Goal: Task Accomplishment & Management: Manage account settings

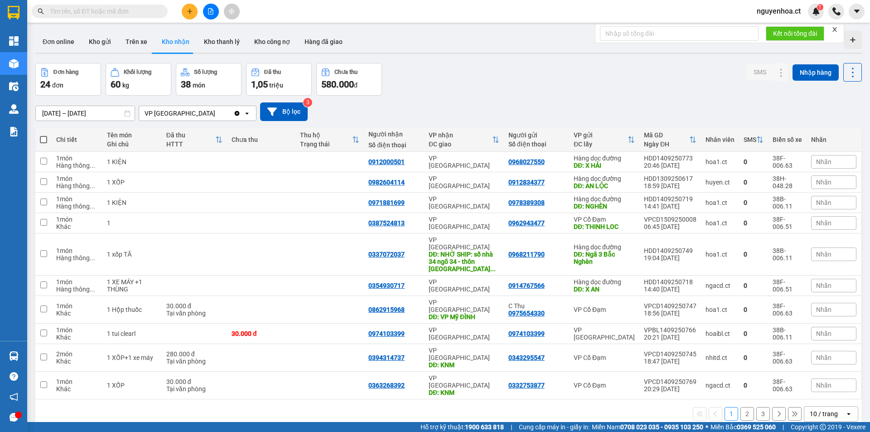
scroll to position [42, 0]
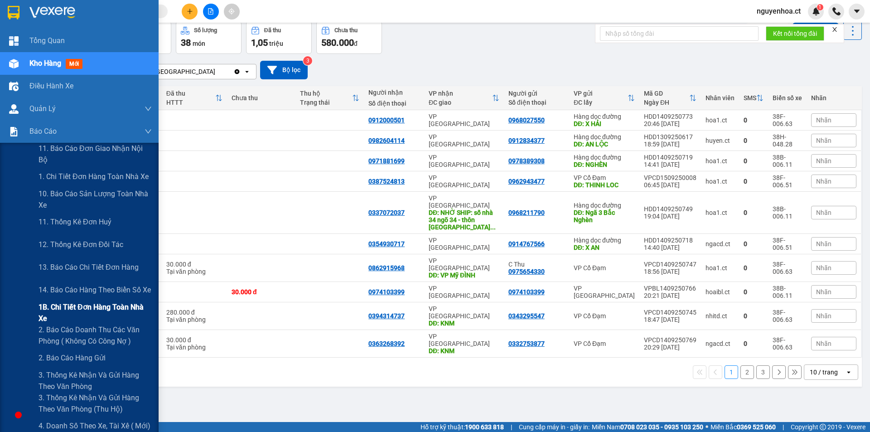
click at [67, 306] on span "1B. Chi tiết đơn hàng toàn nhà xe" at bounding box center [95, 312] width 113 height 23
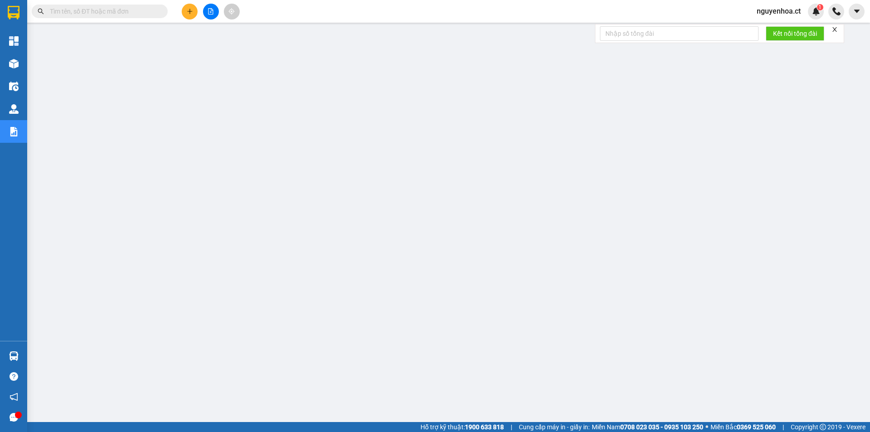
click at [150, 13] on input "text" at bounding box center [103, 11] width 107 height 10
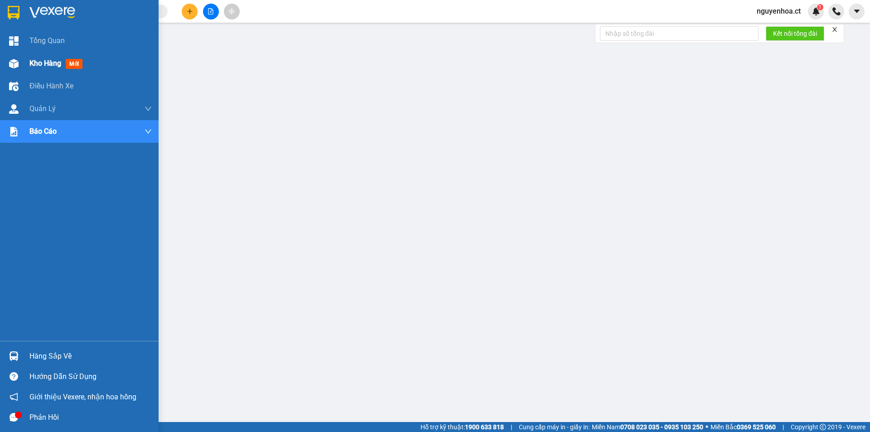
click at [37, 63] on span "Kho hàng" at bounding box center [45, 63] width 32 height 9
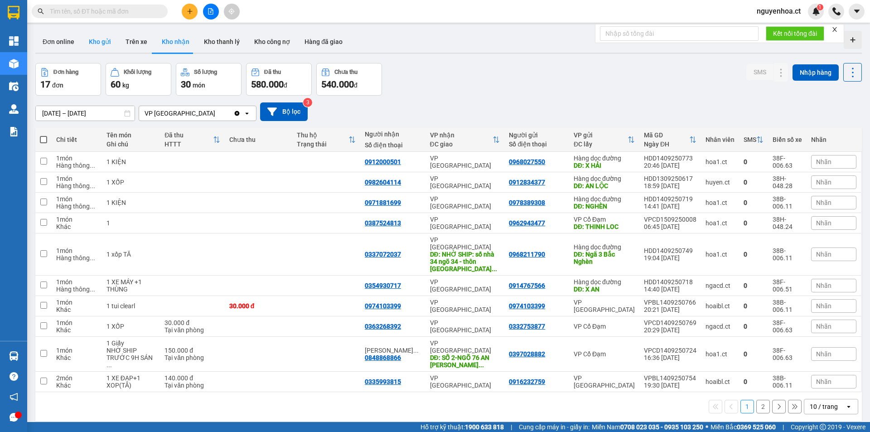
click at [102, 38] on button "Kho gửi" at bounding box center [100, 42] width 37 height 22
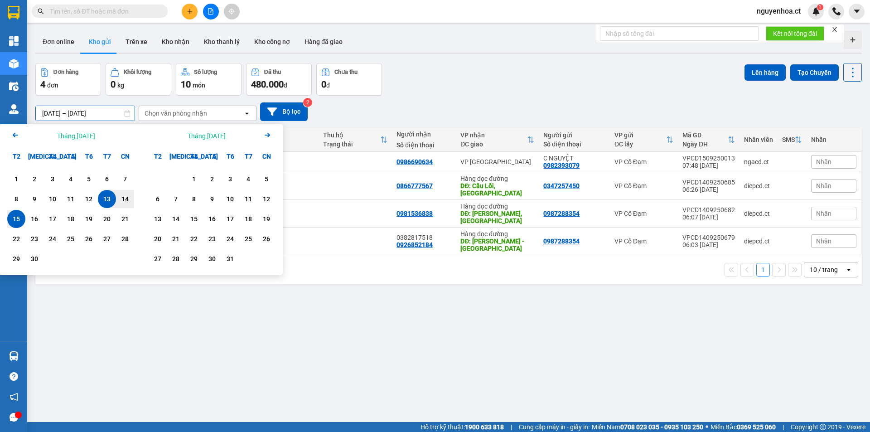
click at [107, 111] on input "[DATE] – [DATE]" at bounding box center [85, 113] width 99 height 15
click at [10, 179] on div "1" at bounding box center [16, 179] width 13 height 11
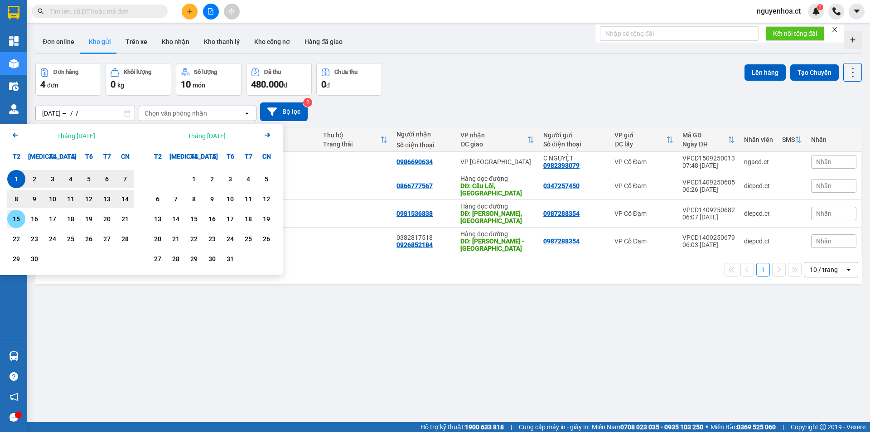
click at [17, 220] on div "15" at bounding box center [16, 218] width 13 height 11
type input "[DATE] – [DATE]"
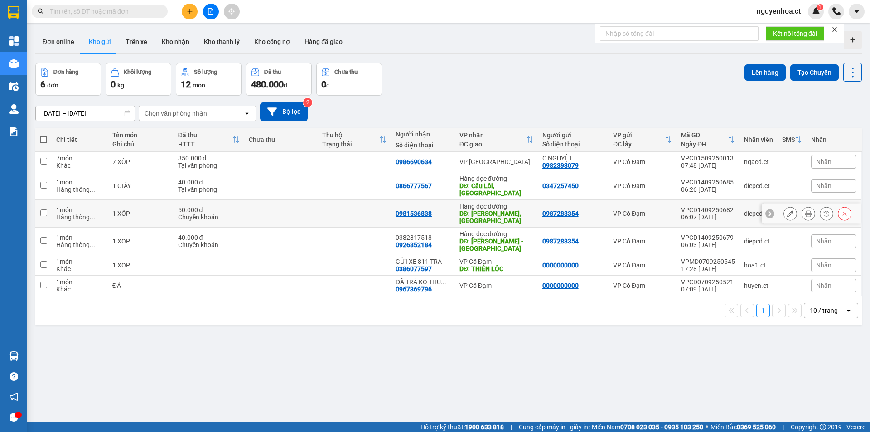
click at [46, 209] on input "checkbox" at bounding box center [43, 212] width 7 height 7
checkbox input "true"
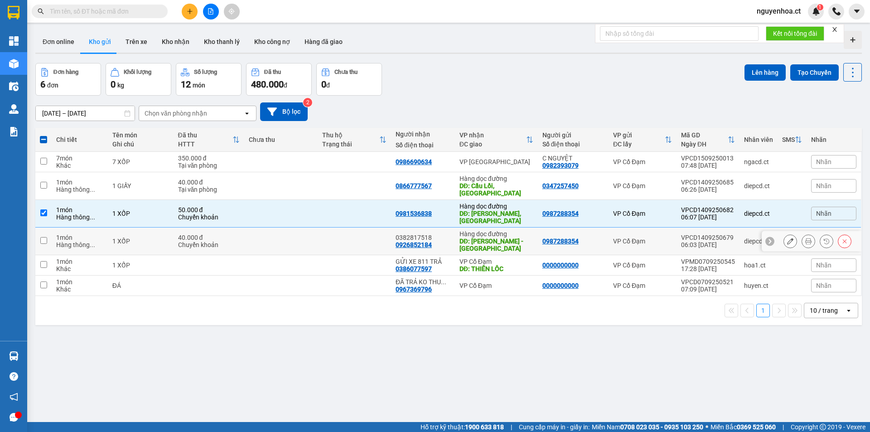
click at [41, 233] on td at bounding box center [43, 242] width 16 height 28
checkbox input "true"
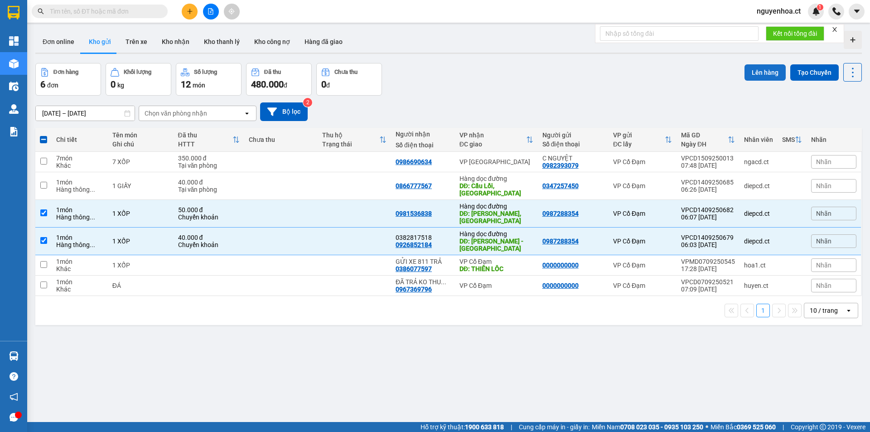
drag, startPoint x: 757, startPoint y: 79, endPoint x: 760, endPoint y: 73, distance: 5.9
click at [760, 73] on button "Lên hàng" at bounding box center [765, 72] width 41 height 16
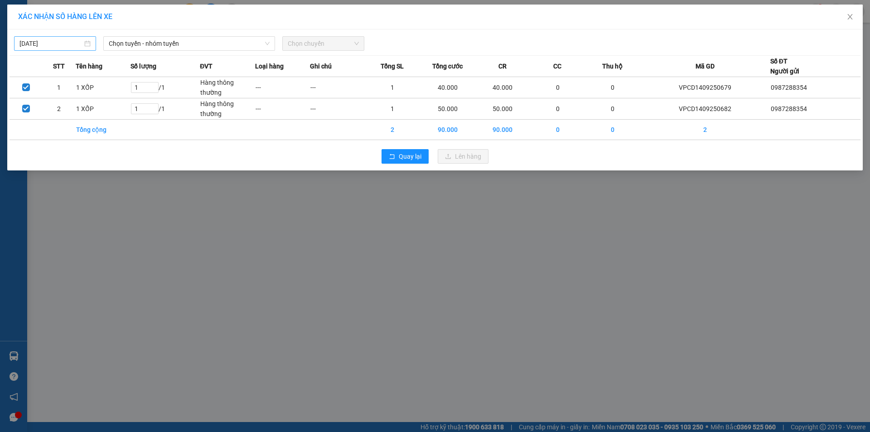
click at [58, 42] on input "[DATE]" at bounding box center [50, 44] width 63 height 10
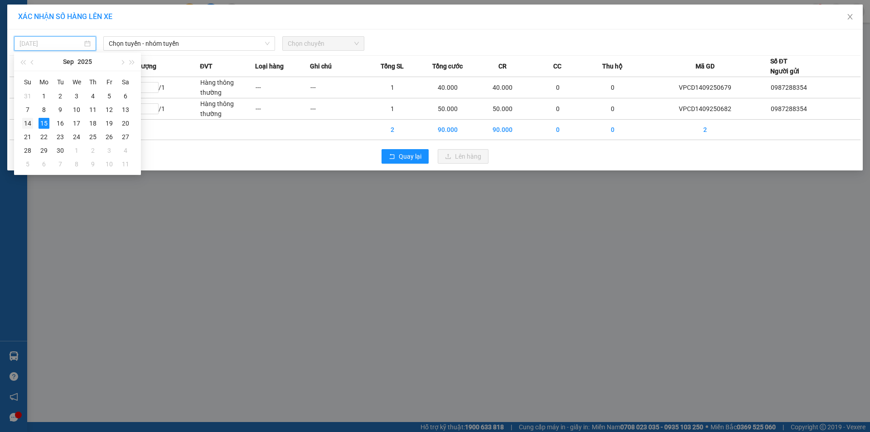
click at [28, 120] on div "14" at bounding box center [27, 123] width 11 height 11
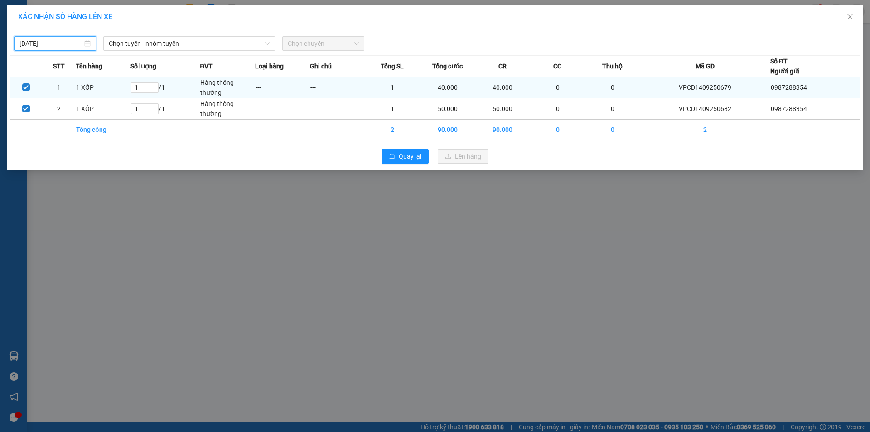
type input "[DATE]"
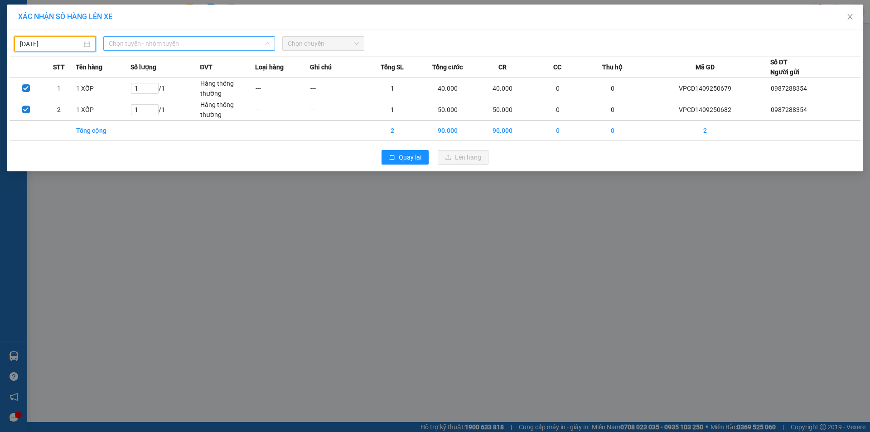
click at [191, 39] on span "Chọn tuyến - nhóm tuyến" at bounding box center [189, 44] width 161 height 14
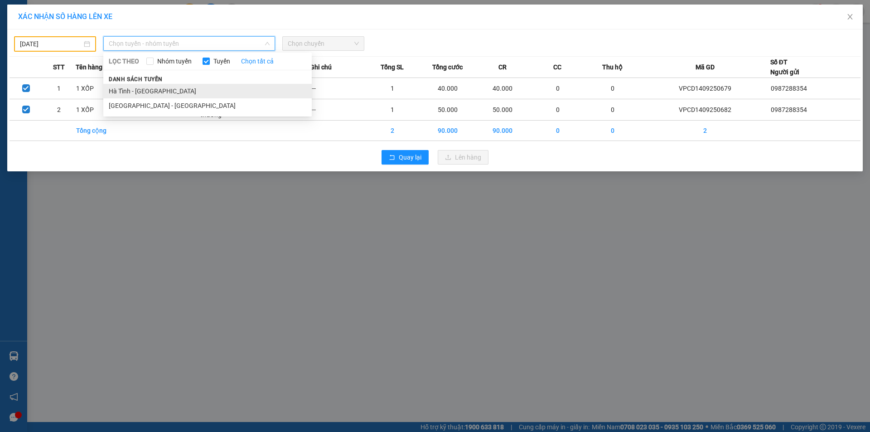
click at [153, 90] on li "Hà Tĩnh - [GEOGRAPHIC_DATA]" at bounding box center [207, 91] width 208 height 15
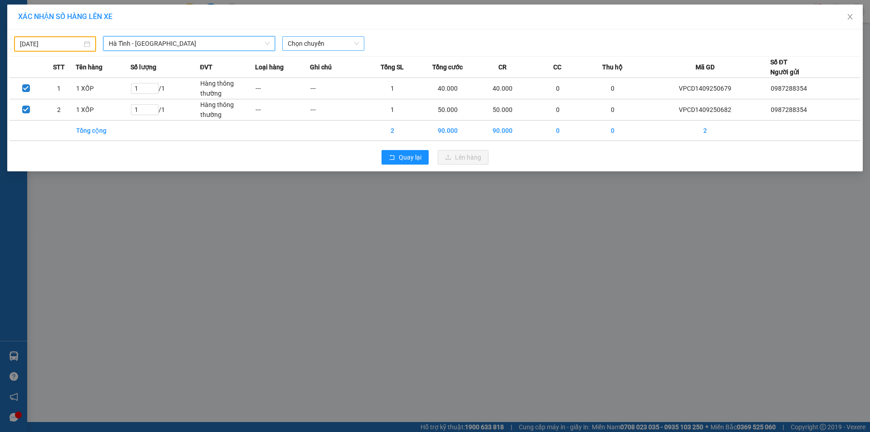
click at [316, 43] on span "Chọn chuyến" at bounding box center [323, 44] width 71 height 14
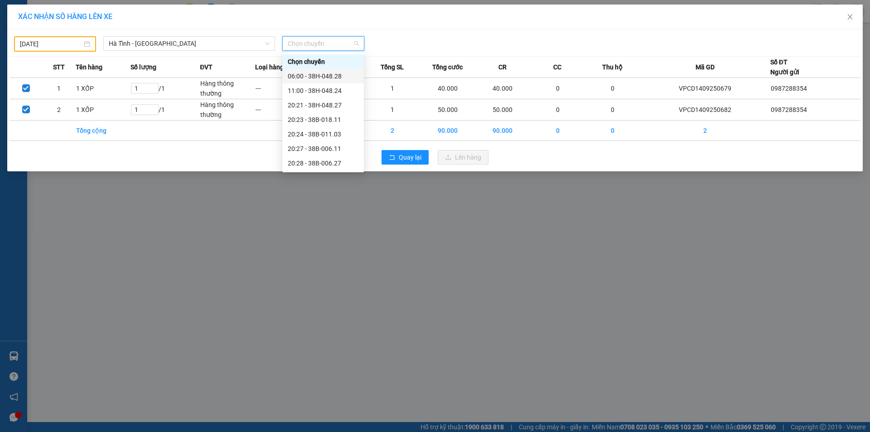
click at [318, 72] on div "06:00 - 38H-048.28" at bounding box center [323, 76] width 71 height 10
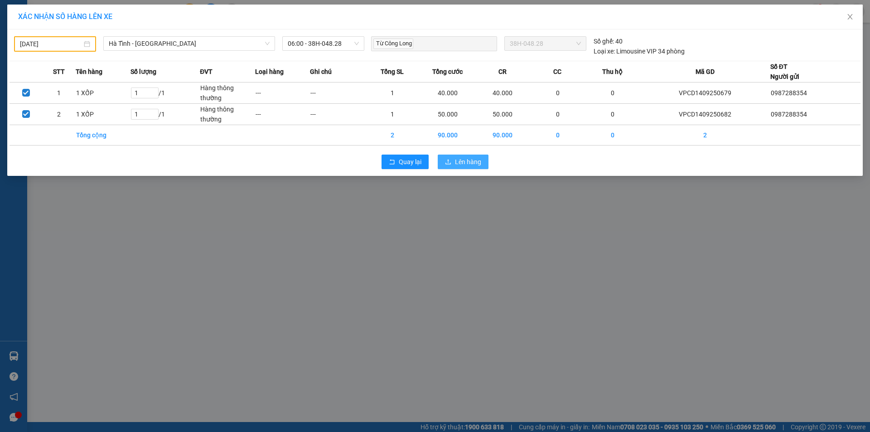
click at [473, 162] on span "Lên hàng" at bounding box center [468, 162] width 26 height 10
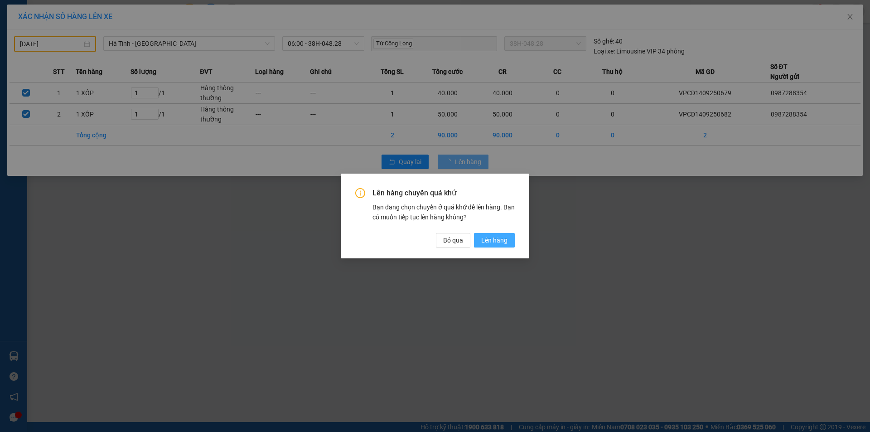
click at [488, 241] on span "Lên hàng" at bounding box center [494, 240] width 26 height 10
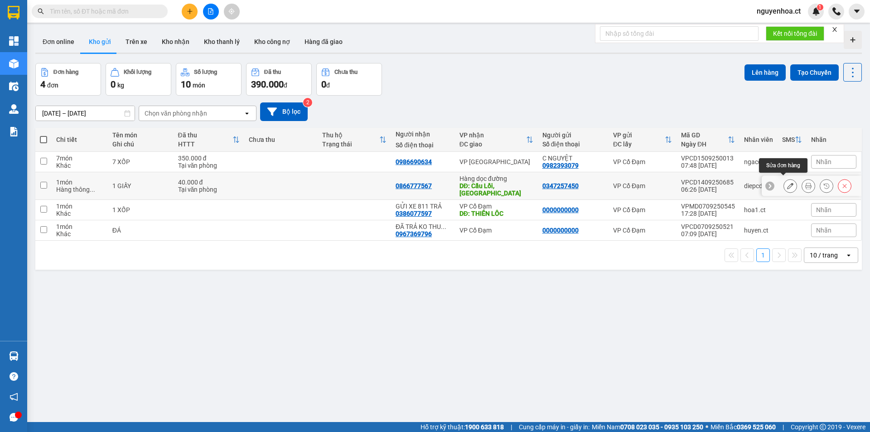
click at [787, 183] on icon at bounding box center [790, 186] width 6 height 6
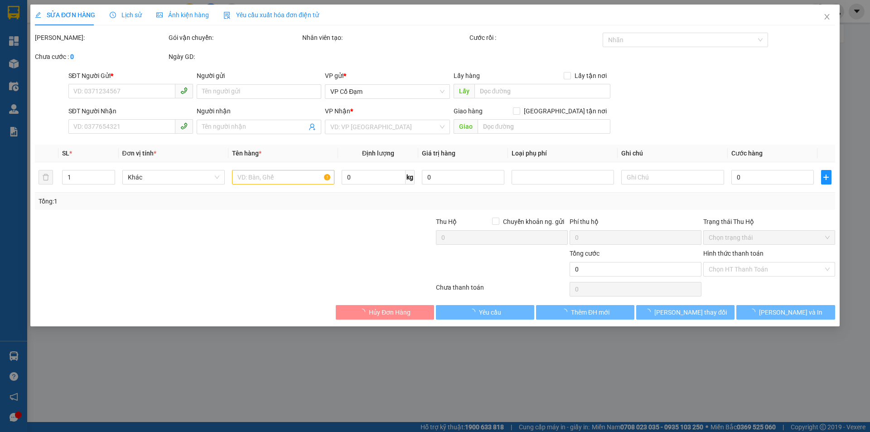
type input "0347257450"
type input "0866777567"
type input "Cầu Lồi, [GEOGRAPHIC_DATA]"
type input "40.000"
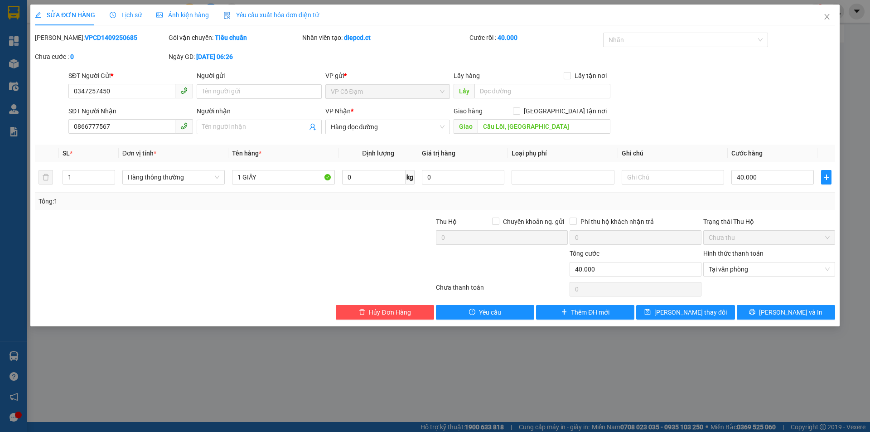
click at [128, 13] on span "Lịch sử" at bounding box center [126, 14] width 32 height 7
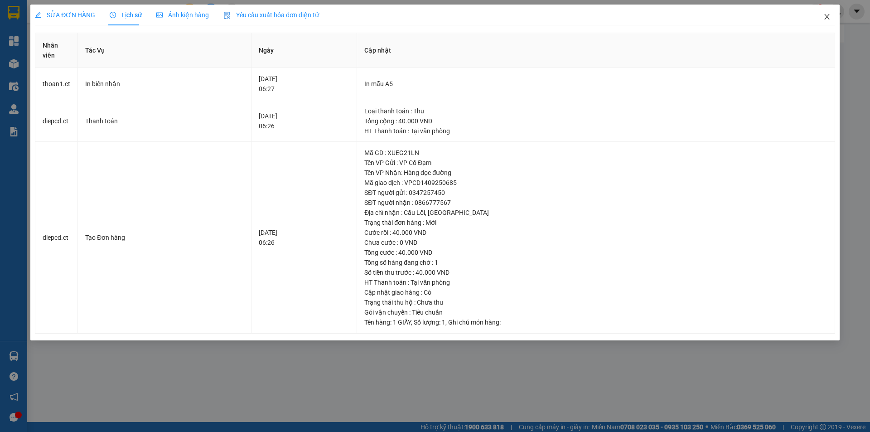
click at [826, 18] on icon "close" at bounding box center [827, 16] width 7 height 7
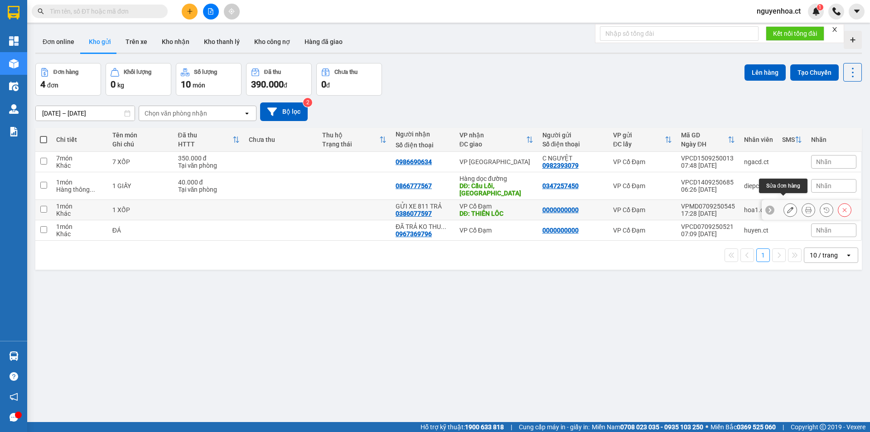
click at [787, 207] on icon at bounding box center [790, 210] width 6 height 6
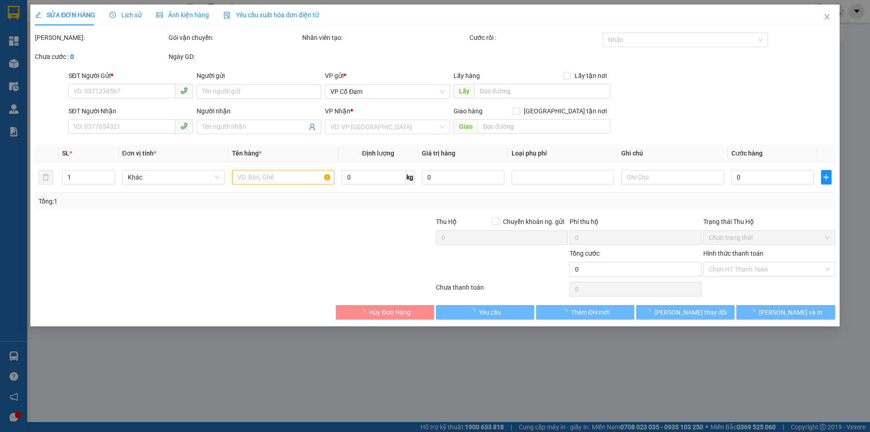
type input "0000000000"
type input "0386077597"
type input "GỬI XE 811 TRẢ"
type input "THIÊN LÔC"
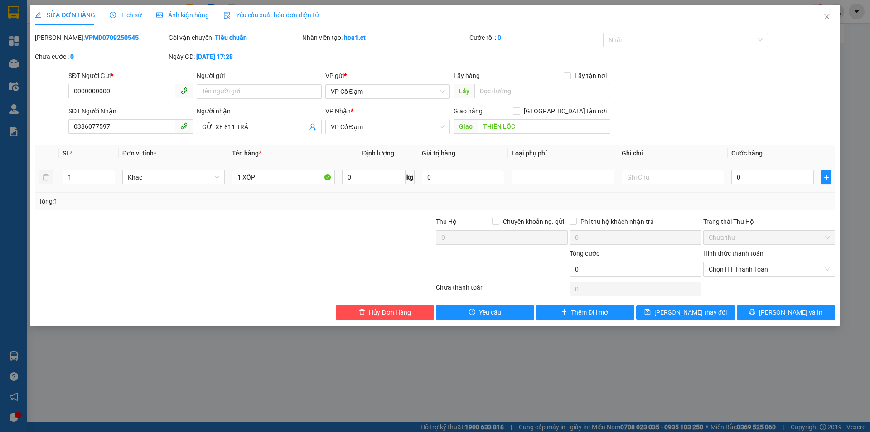
click at [135, 17] on span "Lịch sử" at bounding box center [126, 14] width 32 height 7
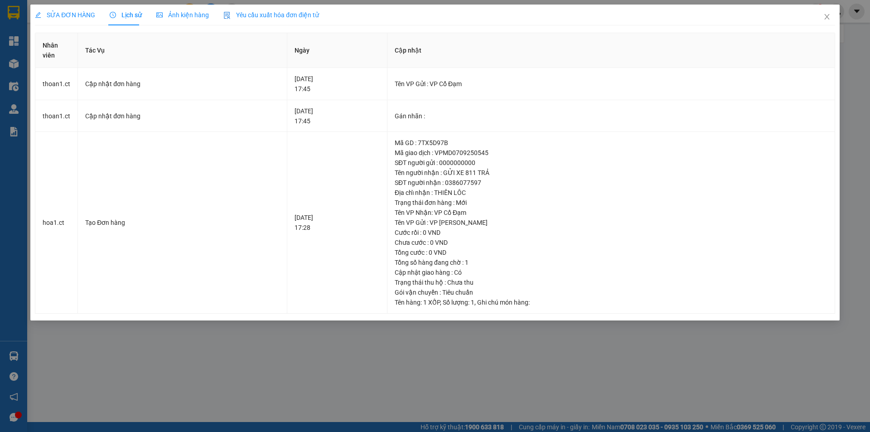
click at [73, 12] on span "SỬA ĐƠN HÀNG" at bounding box center [65, 14] width 60 height 7
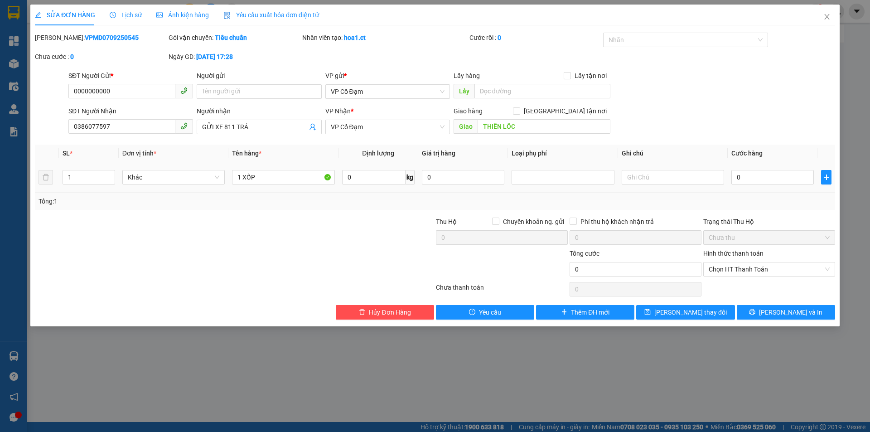
click at [131, 17] on span "Lịch sử" at bounding box center [126, 14] width 32 height 7
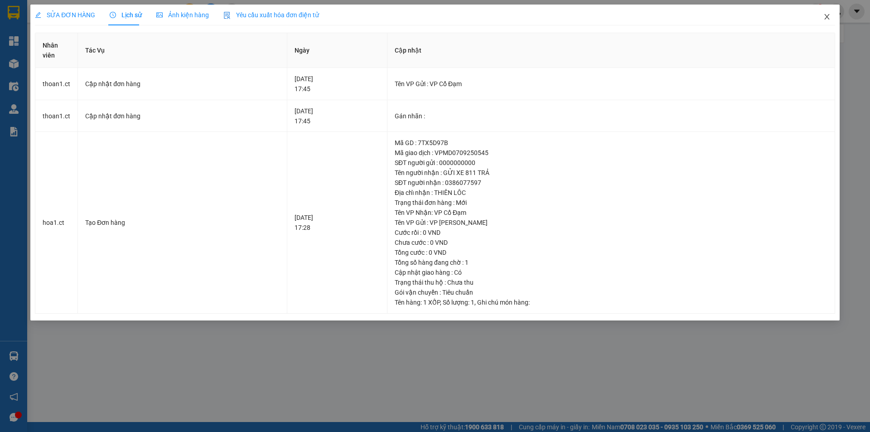
click at [826, 14] on icon "close" at bounding box center [827, 16] width 7 height 7
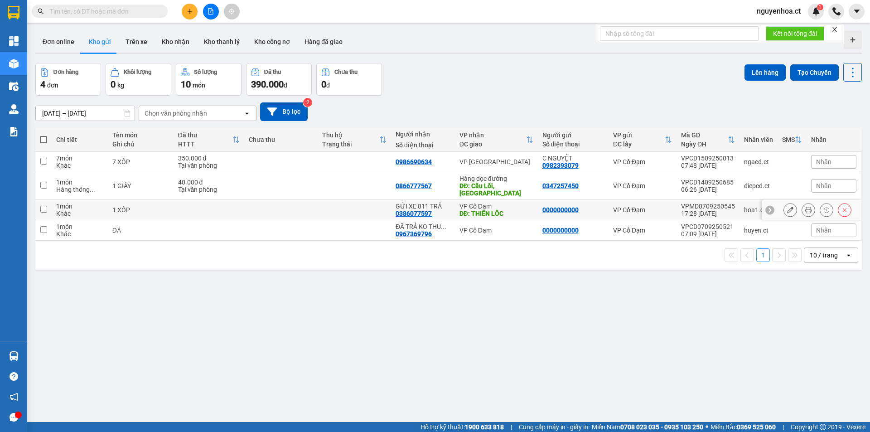
click at [43, 206] on input "checkbox" at bounding box center [43, 209] width 7 height 7
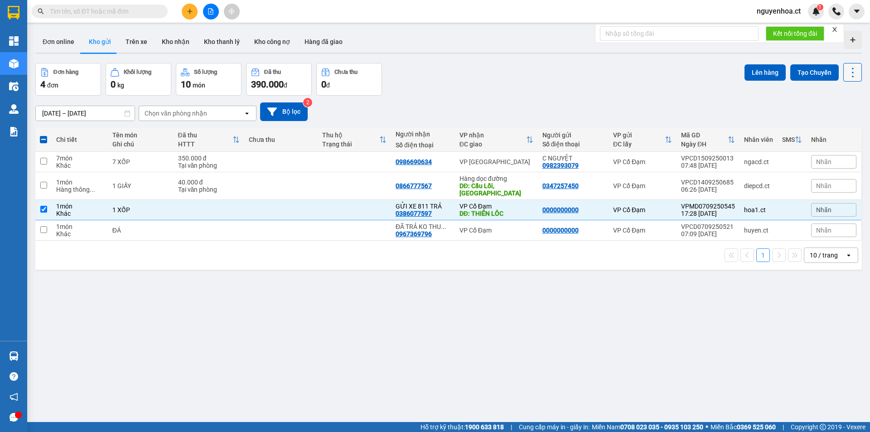
click at [847, 70] on icon at bounding box center [853, 72] width 13 height 13
click at [823, 147] on span "Xóa hoàn toàn" at bounding box center [836, 145] width 42 height 9
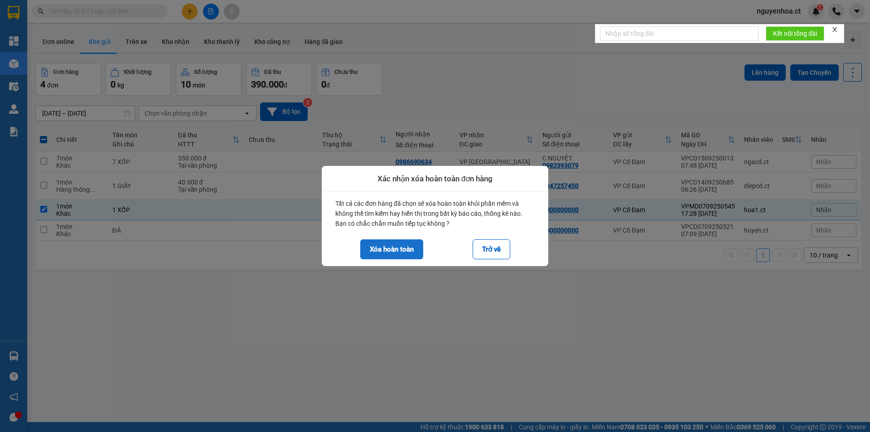
click at [410, 242] on button "Xóa hoàn toàn" at bounding box center [391, 249] width 63 height 20
checkbox input "false"
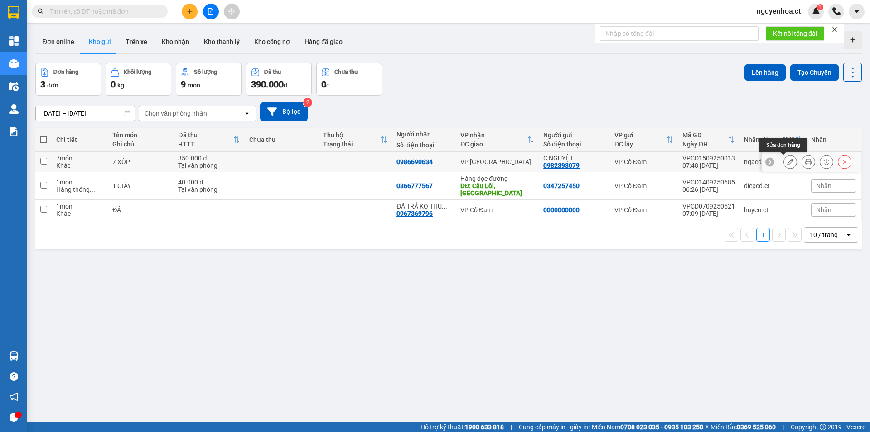
click at [787, 161] on icon at bounding box center [790, 162] width 6 height 6
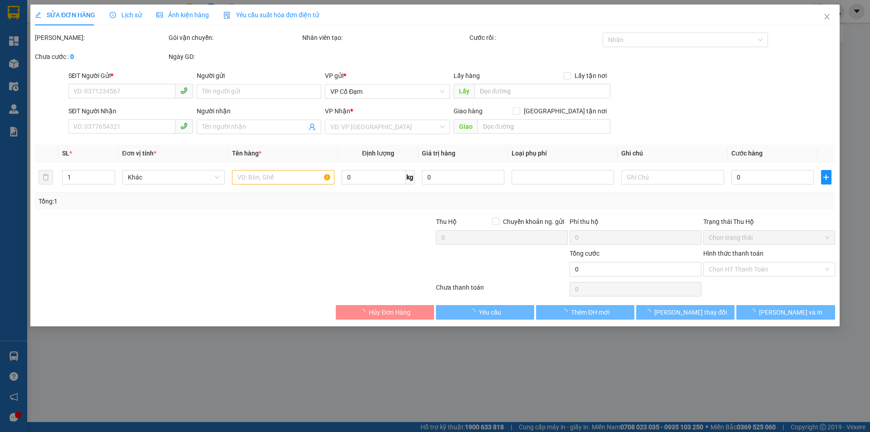
type input "0982393079"
type input "C NGUYỆT"
type input "0986690634"
type input "350.000"
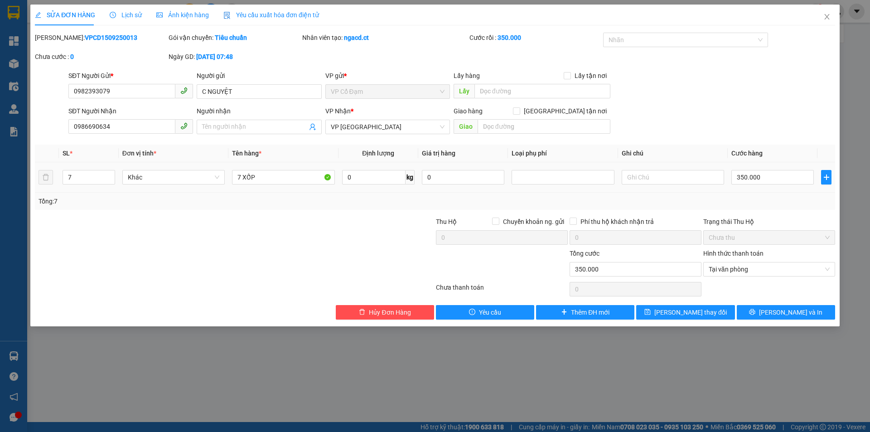
click at [130, 15] on span "Lịch sử" at bounding box center [126, 14] width 32 height 7
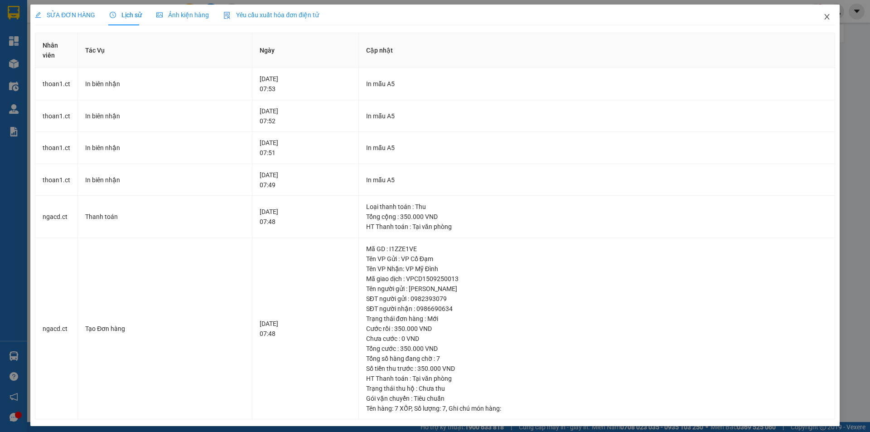
click at [824, 19] on icon "close" at bounding box center [827, 16] width 7 height 7
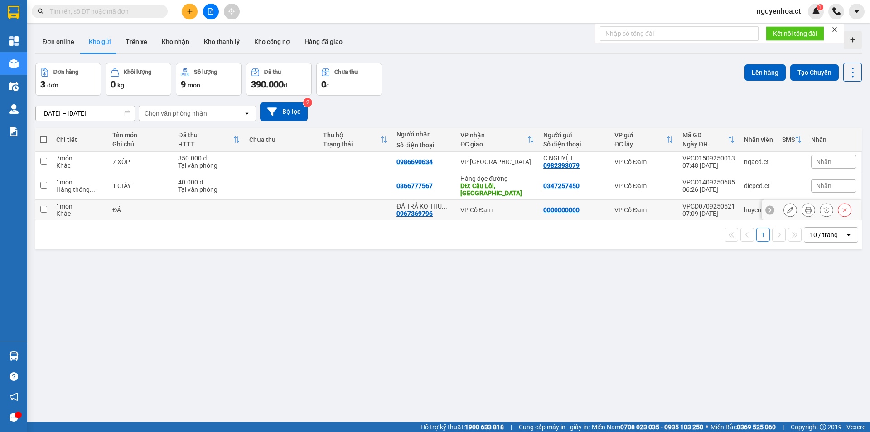
click at [43, 206] on input "checkbox" at bounding box center [43, 209] width 7 height 7
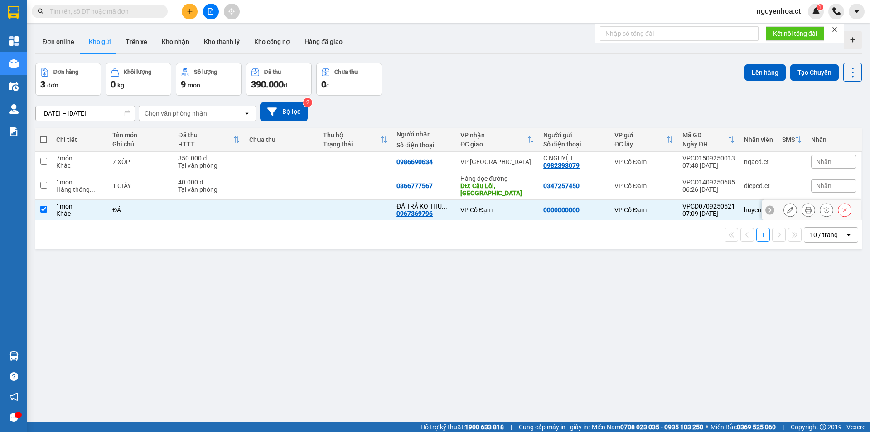
click at [44, 206] on input "checkbox" at bounding box center [43, 209] width 7 height 7
checkbox input "false"
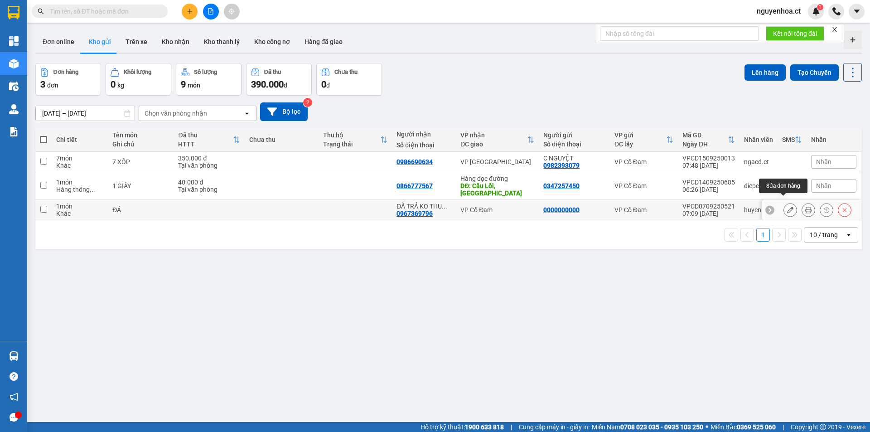
click at [787, 207] on icon at bounding box center [790, 210] width 6 height 6
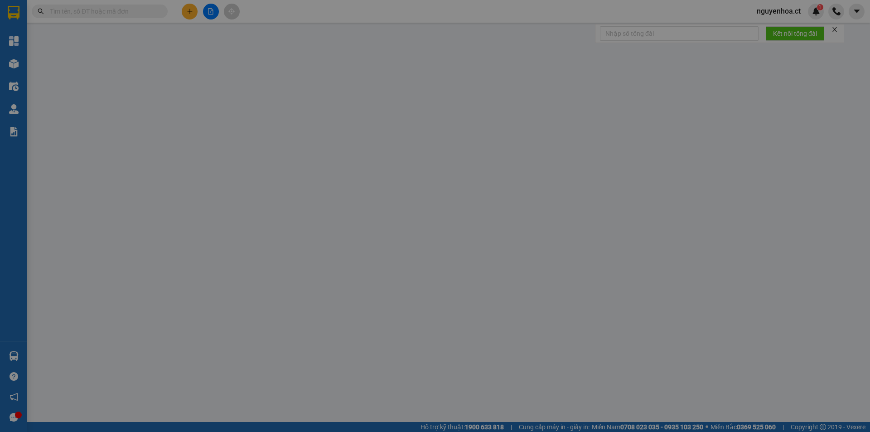
type input "0000000000"
type input "0967369796"
type input "ĐÃ TRẢ KO THU CƯỚC (A QUÝ)"
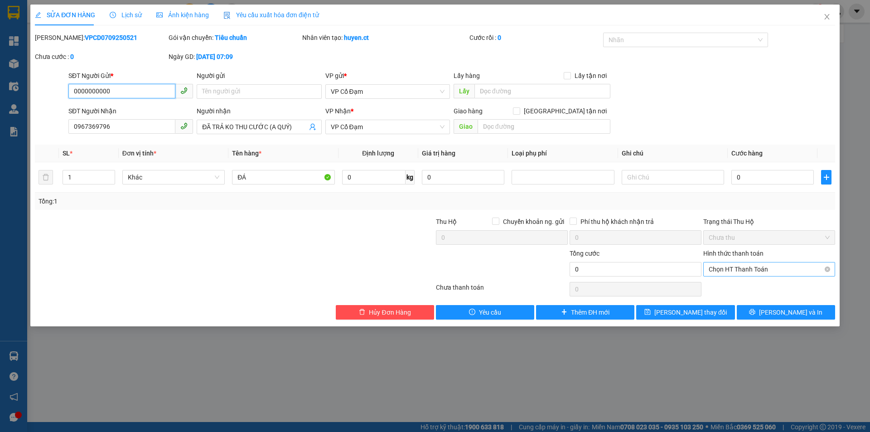
click at [730, 268] on span "Chọn HT Thanh Toán" at bounding box center [769, 269] width 121 height 14
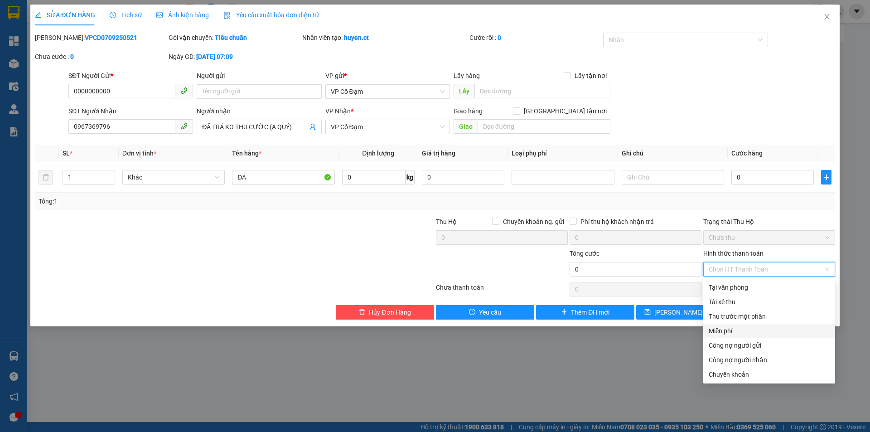
click at [727, 327] on div "Miễn phí" at bounding box center [769, 331] width 121 height 10
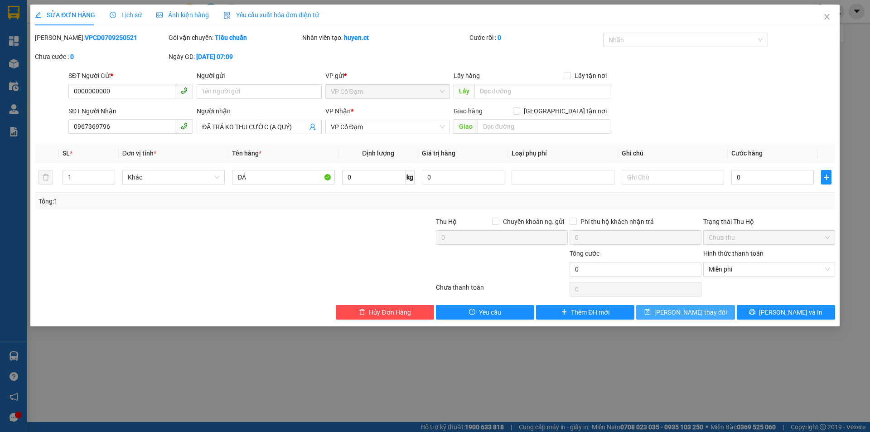
click at [674, 309] on span "[PERSON_NAME] thay đổi" at bounding box center [690, 312] width 73 height 10
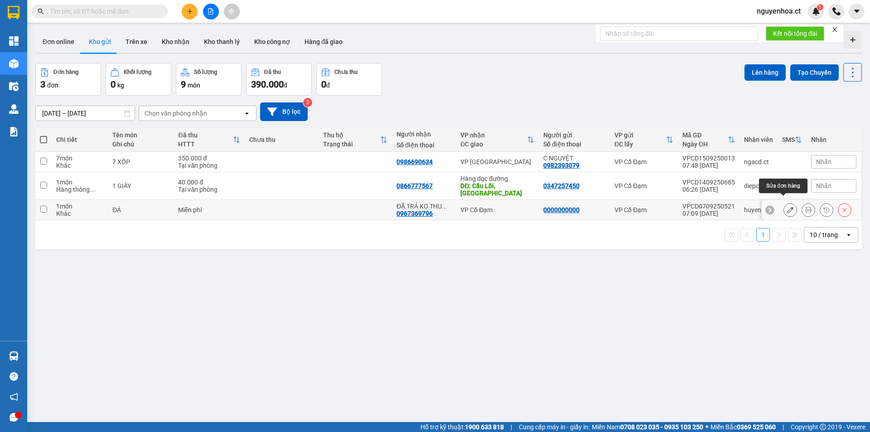
click at [787, 207] on icon at bounding box center [790, 210] width 6 height 6
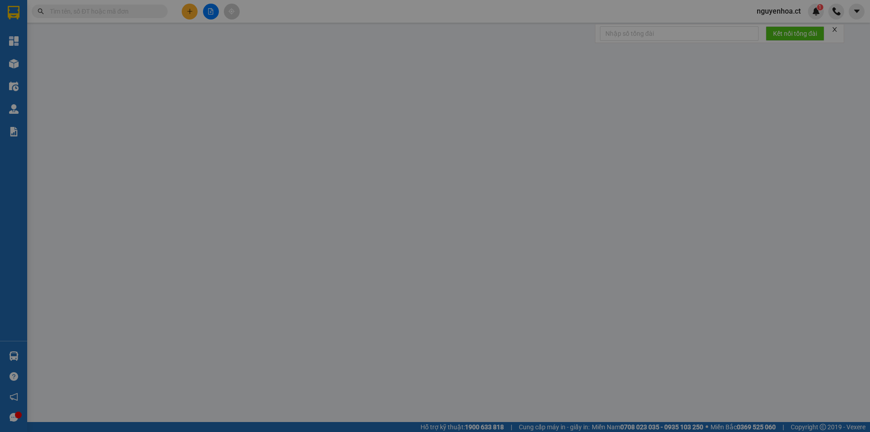
type input "0000000000"
type input "0967369796"
type input "ĐÃ TRẢ KO THU CƯỚC (A QUÝ)"
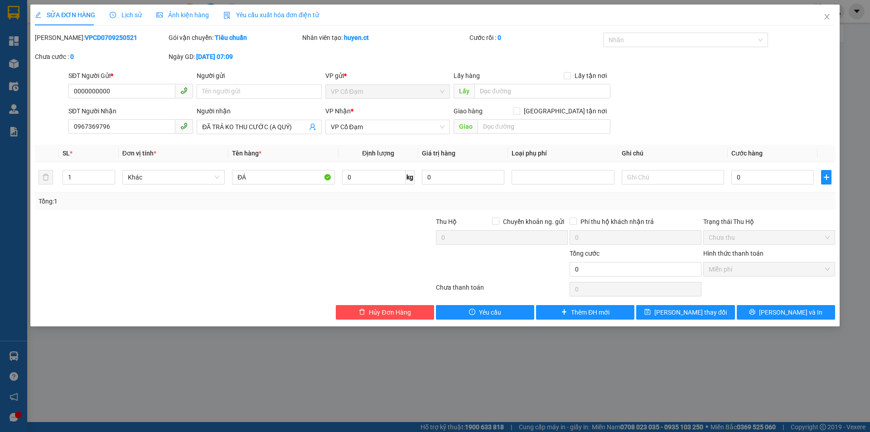
click at [121, 15] on span "Lịch sử" at bounding box center [126, 14] width 32 height 7
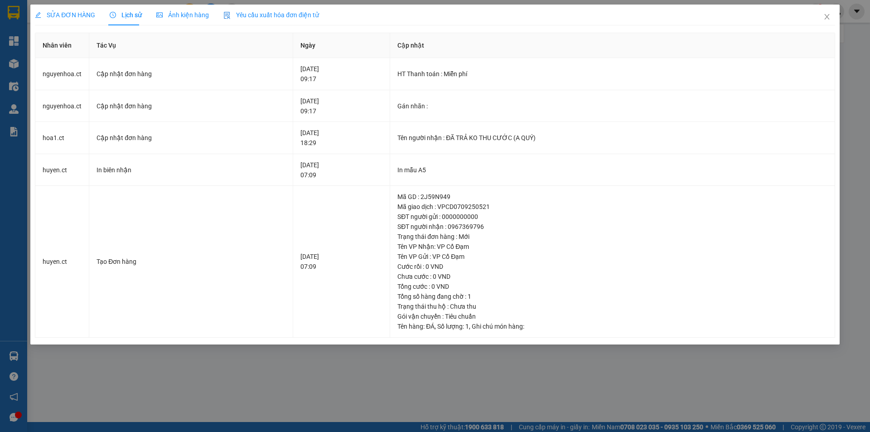
click at [87, 11] on span "SỬA ĐƠN HÀNG" at bounding box center [65, 14] width 60 height 7
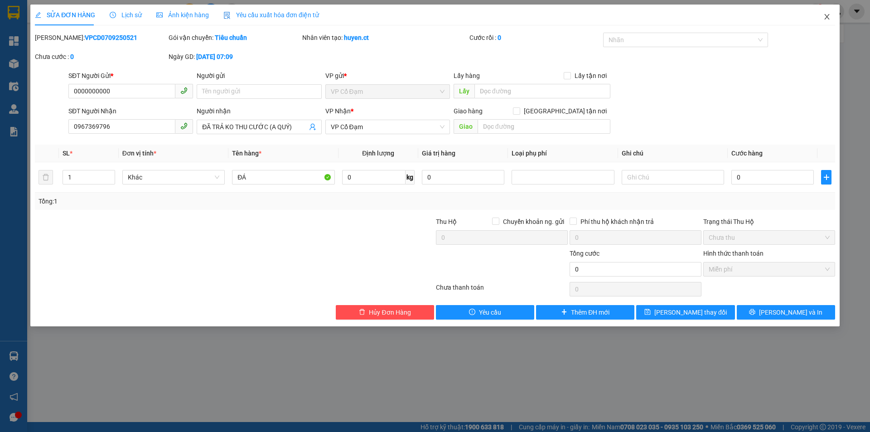
click at [828, 15] on icon "close" at bounding box center [827, 16] width 7 height 7
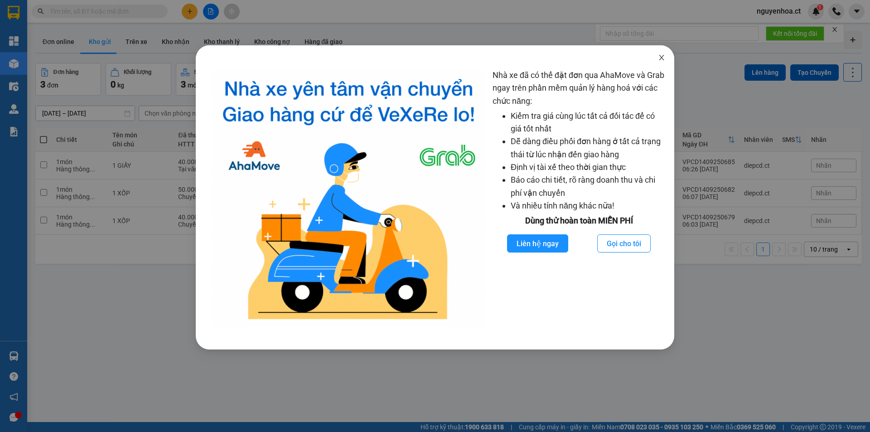
click at [664, 60] on icon "close" at bounding box center [661, 57] width 5 height 5
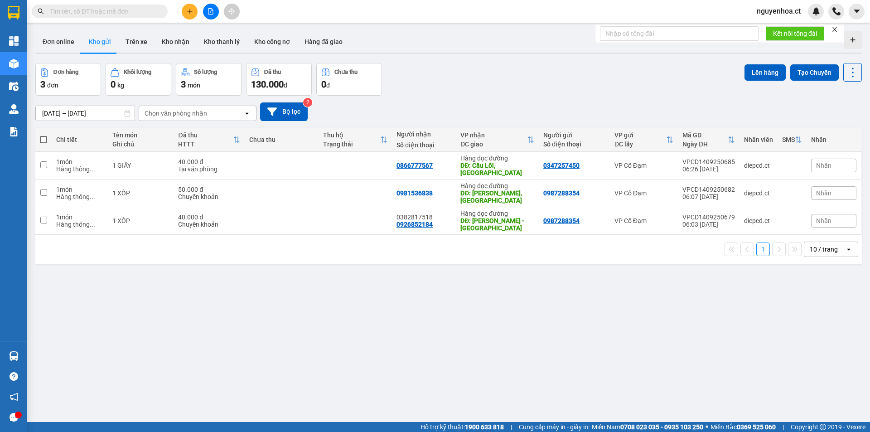
click at [109, 10] on input "text" at bounding box center [103, 11] width 107 height 10
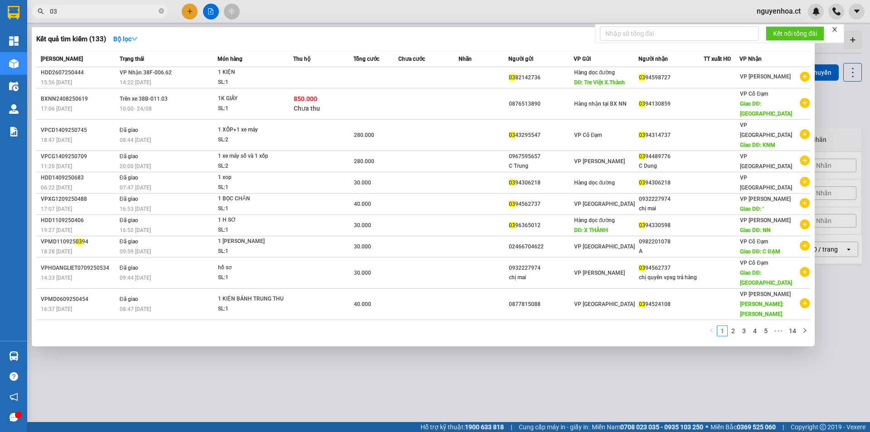
type input "0"
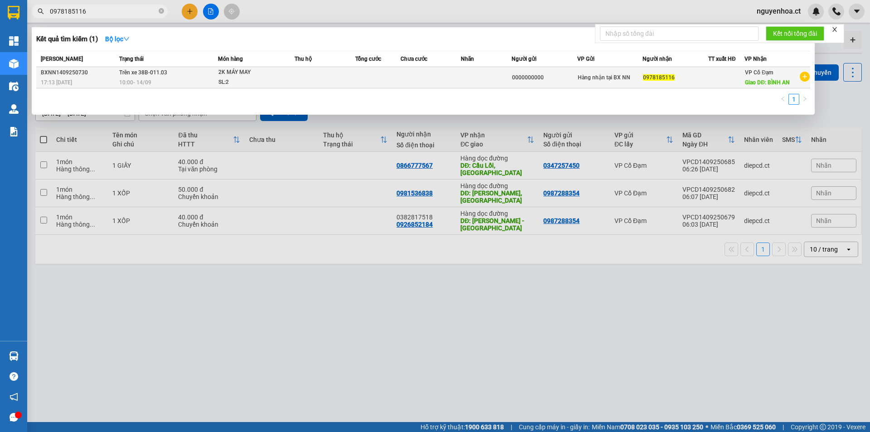
type input "0978185116"
click at [154, 78] on div "10:00 [DATE]" at bounding box center [168, 83] width 98 height 10
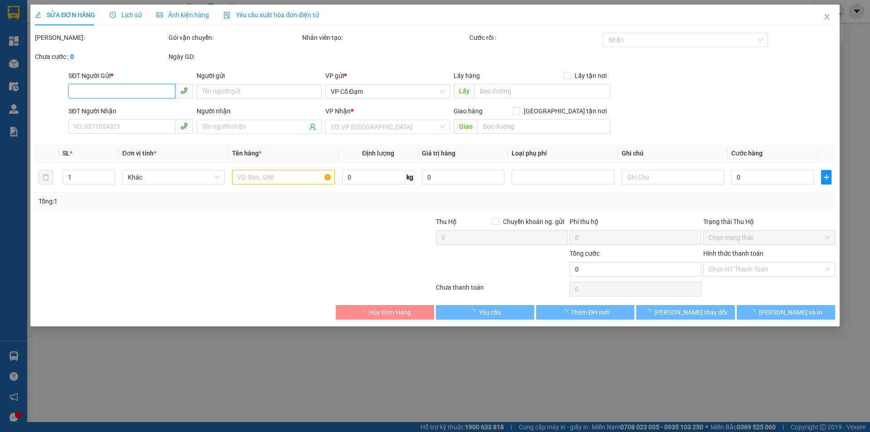
type input "0000000000"
type input "0978185116"
type input "BÌNH AN"
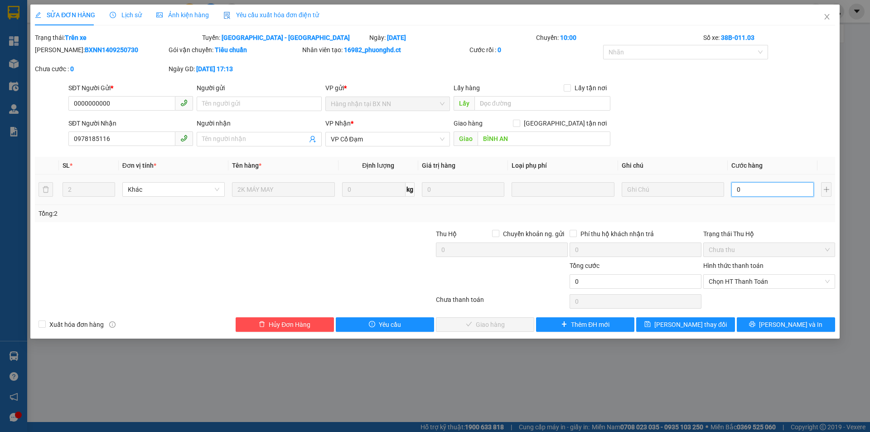
click at [766, 194] on input "0" at bounding box center [773, 189] width 82 height 15
type input "2"
type input "20"
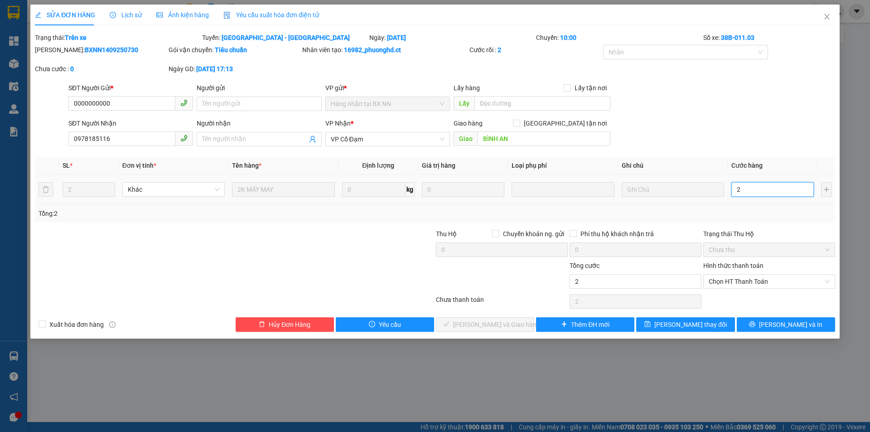
type input "20"
type input "200"
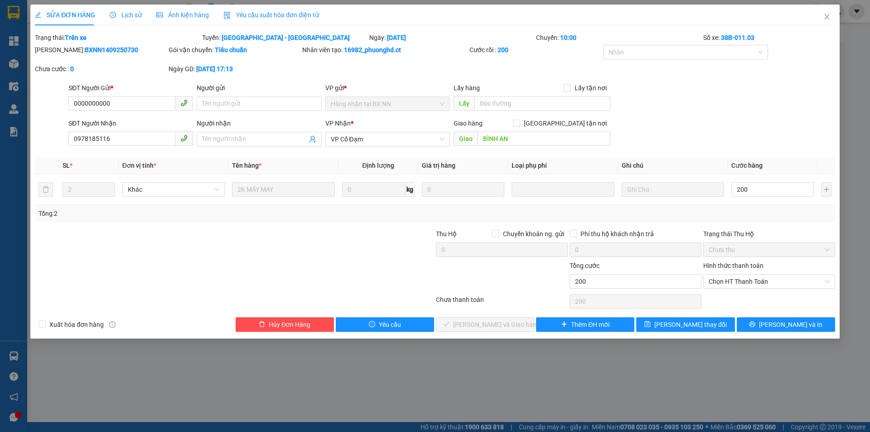
type input "200.000"
click at [743, 272] on div "Hình thức thanh toán" at bounding box center [769, 268] width 132 height 14
click at [740, 283] on span "Chọn HT Thanh Toán" at bounding box center [769, 282] width 121 height 14
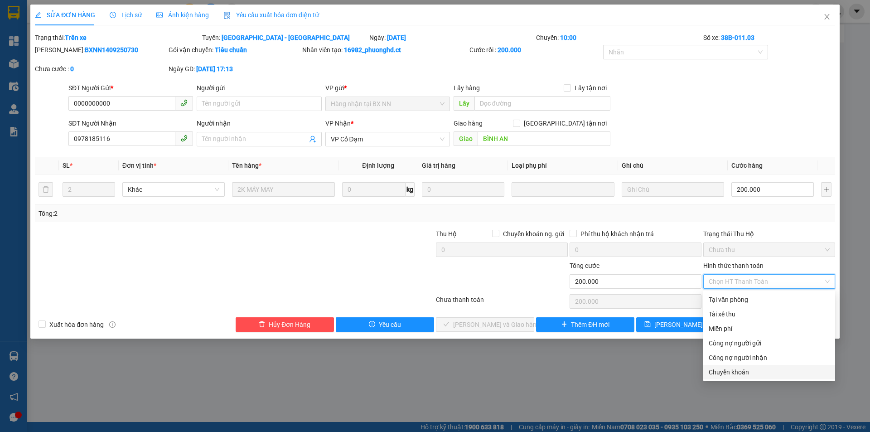
click at [730, 374] on div "Chuyển khoản" at bounding box center [769, 372] width 121 height 10
type input "0"
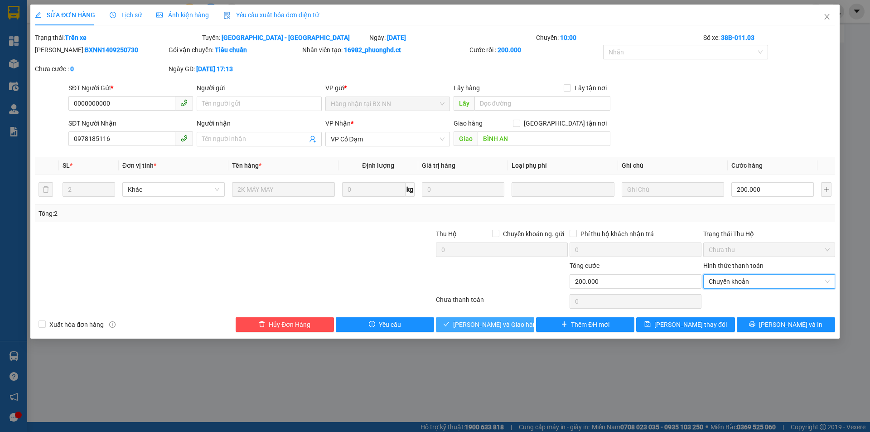
click at [479, 322] on span "Lưu và Giao hàng" at bounding box center [496, 325] width 87 height 10
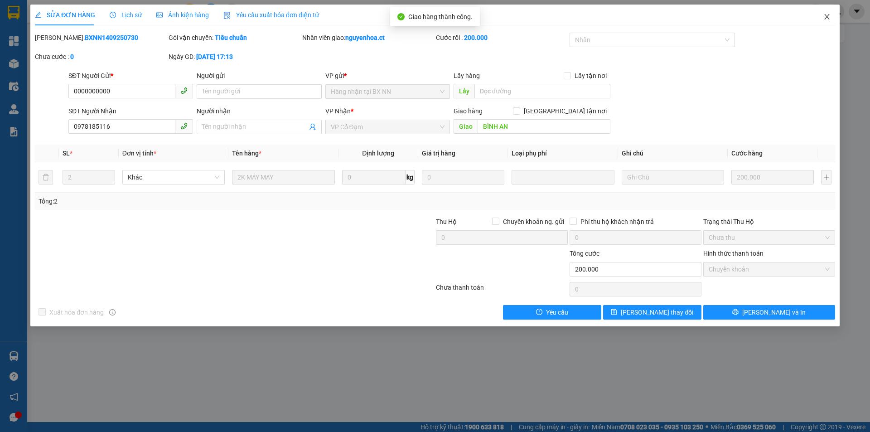
click at [828, 17] on icon "close" at bounding box center [827, 16] width 7 height 7
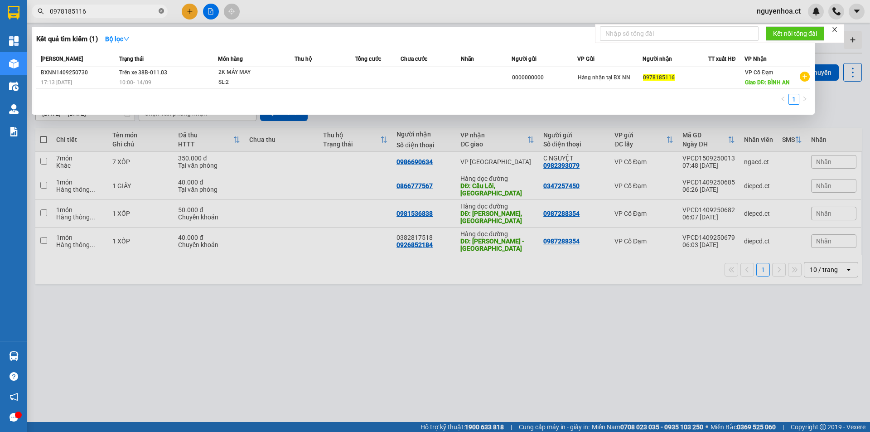
click at [160, 10] on icon "close-circle" at bounding box center [161, 10] width 5 height 5
type input "5116"
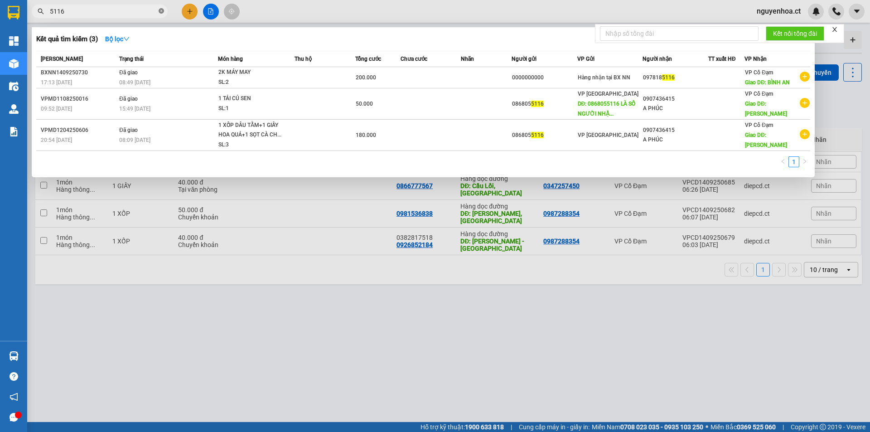
click at [160, 11] on icon "close-circle" at bounding box center [161, 10] width 5 height 5
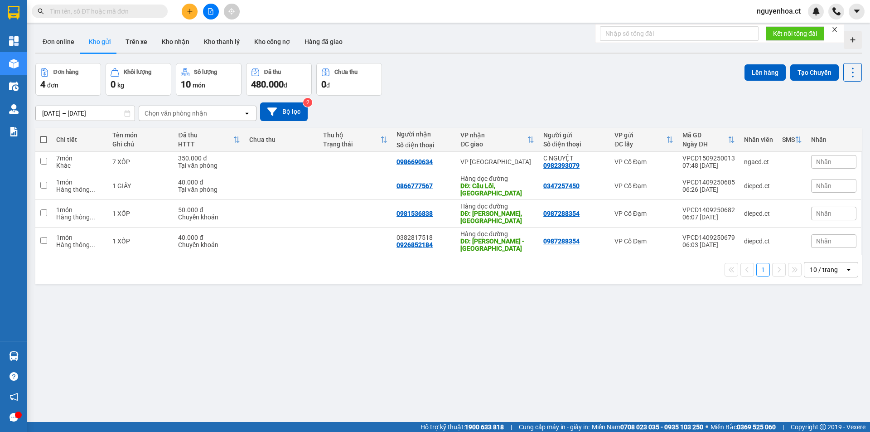
click at [78, 8] on input "text" at bounding box center [103, 11] width 107 height 10
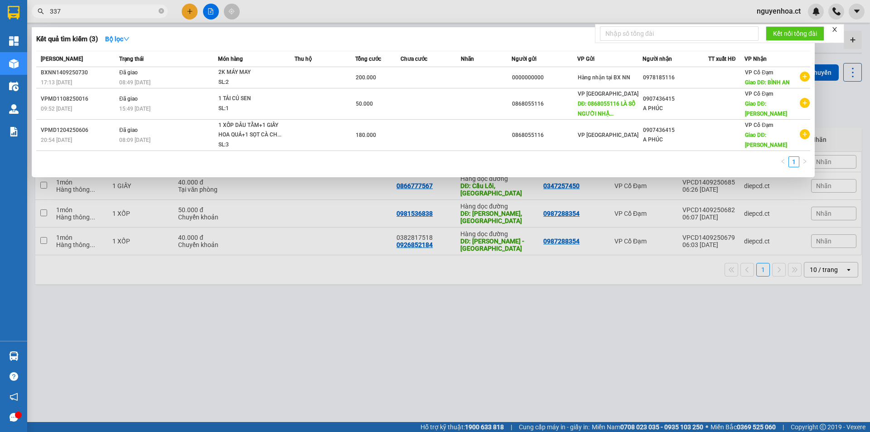
type input "3377"
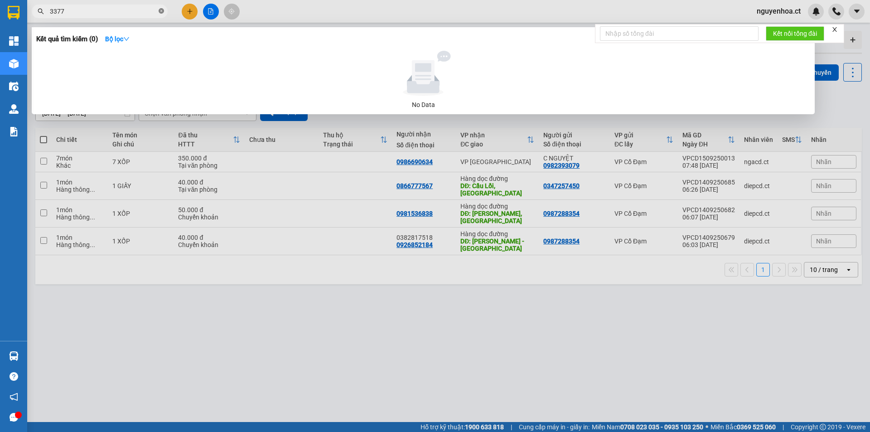
click at [161, 12] on icon "close-circle" at bounding box center [161, 10] width 5 height 5
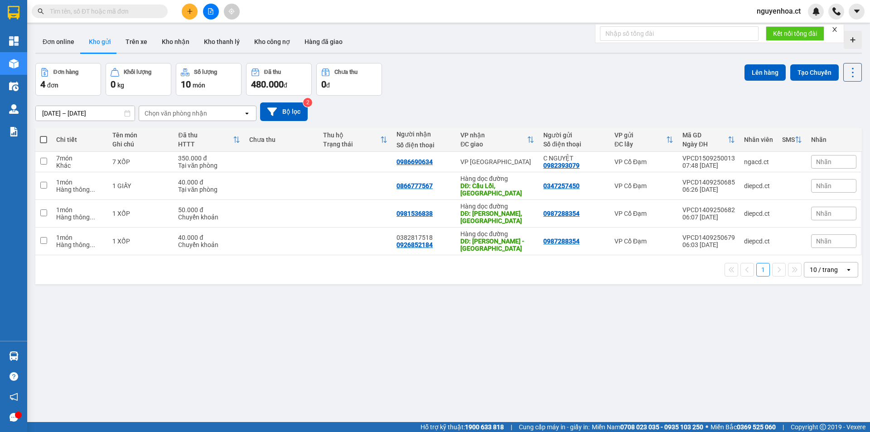
click at [154, 12] on input "text" at bounding box center [103, 11] width 107 height 10
paste input "0931304111"
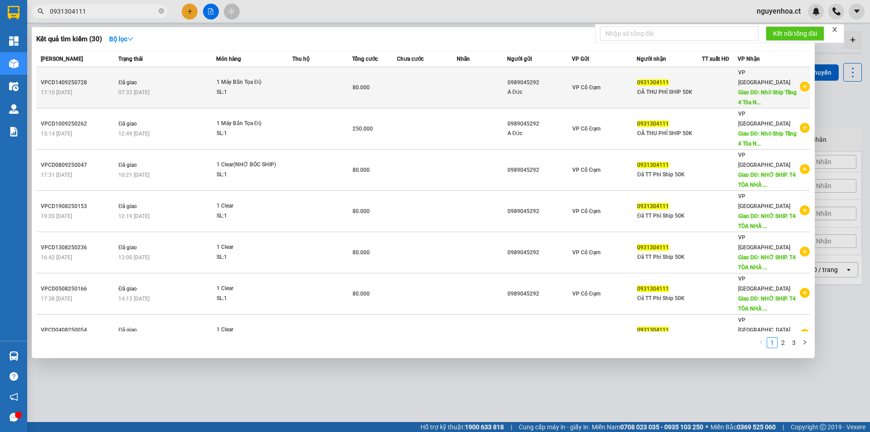
type input "0931304111"
click at [126, 79] on span "Đã giao" at bounding box center [127, 82] width 19 height 6
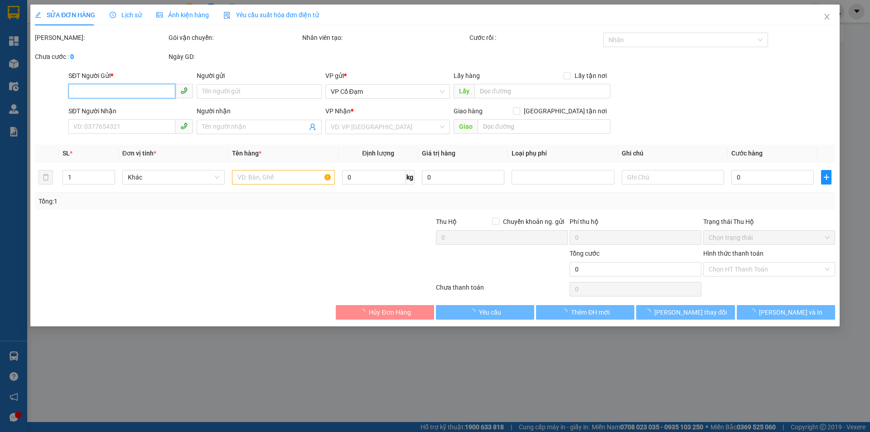
type input "0989045292"
type input "A Đức"
type input "0931304111"
type input "ĐÃ THU PHÍ SHIP 50K"
type input "Nhờ Ship Tầng 4 Tòa Nhà Hòa Đô Hoàng Sâm Cầu Giấy"
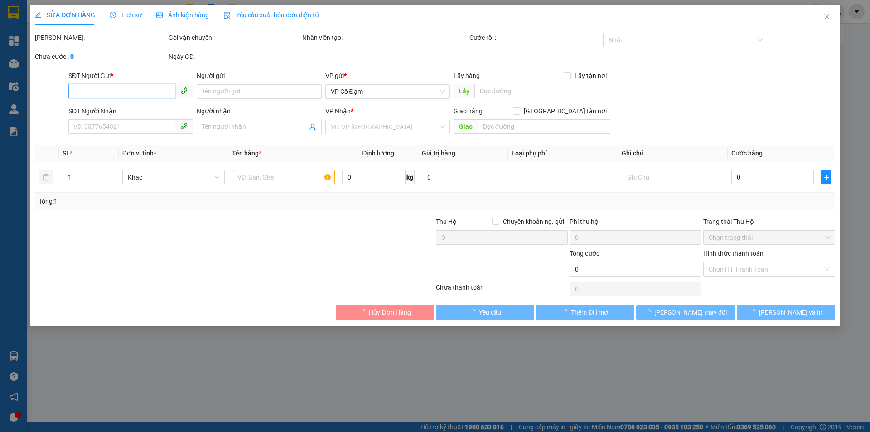
type input "80.000"
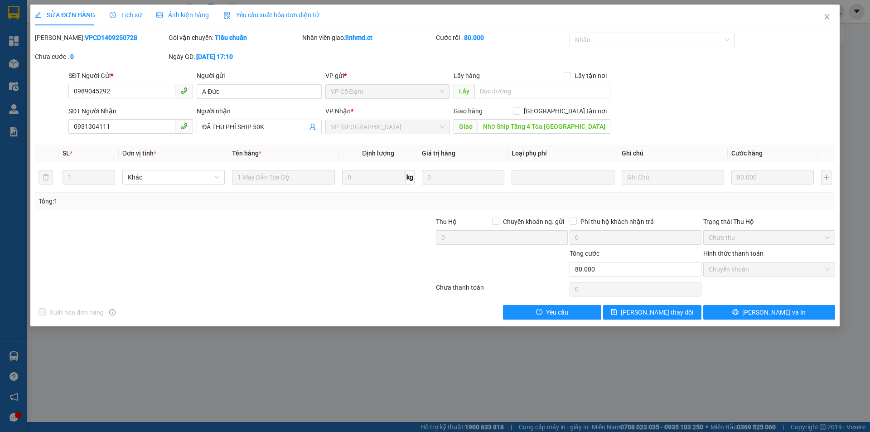
click at [125, 18] on span "Lịch sử" at bounding box center [126, 14] width 32 height 7
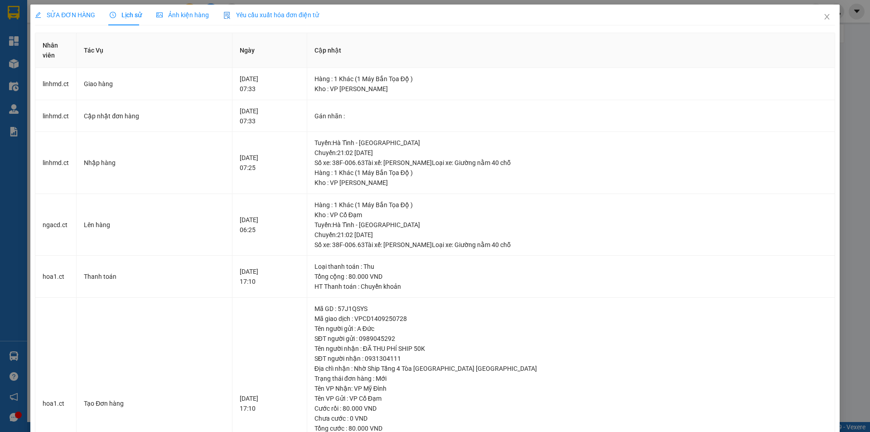
click at [85, 15] on span "SỬA ĐƠN HÀNG" at bounding box center [65, 14] width 60 height 7
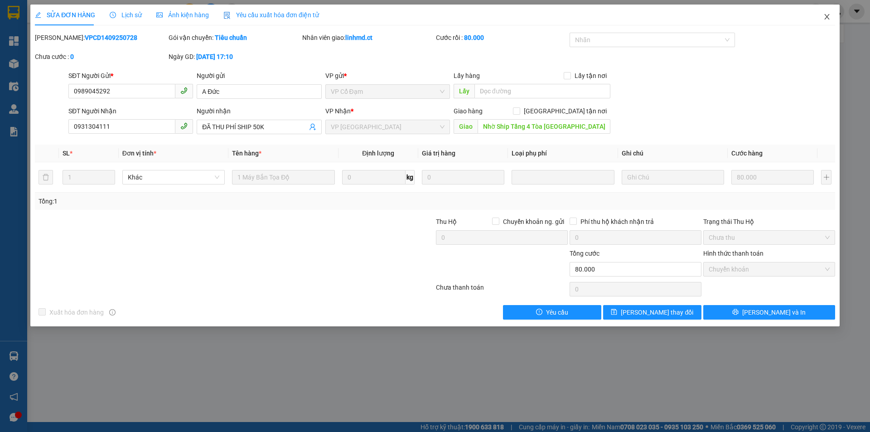
click at [829, 16] on icon "close" at bounding box center [827, 16] width 7 height 7
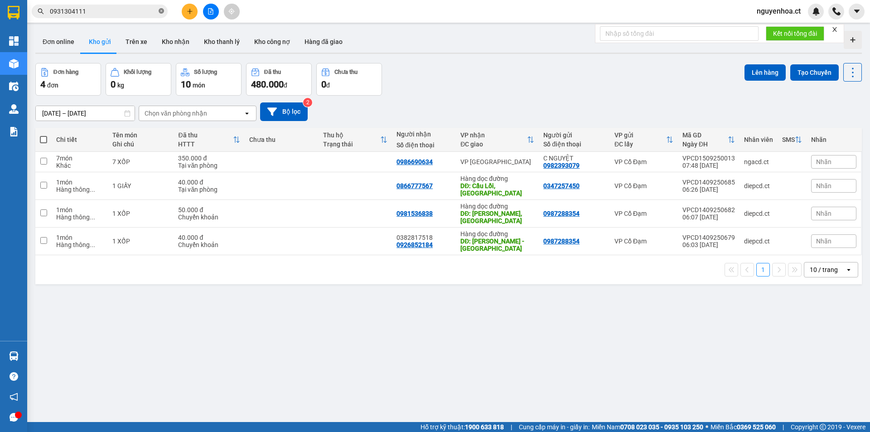
click at [160, 11] on icon "close-circle" at bounding box center [161, 10] width 5 height 5
paste input "0926852184"
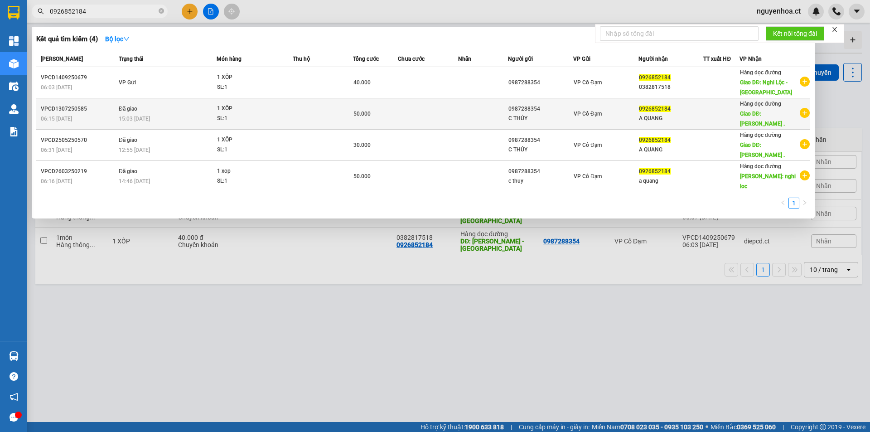
type input "0926852184"
click at [154, 108] on td "Đã giao 15:03 - 14/07" at bounding box center [166, 113] width 100 height 31
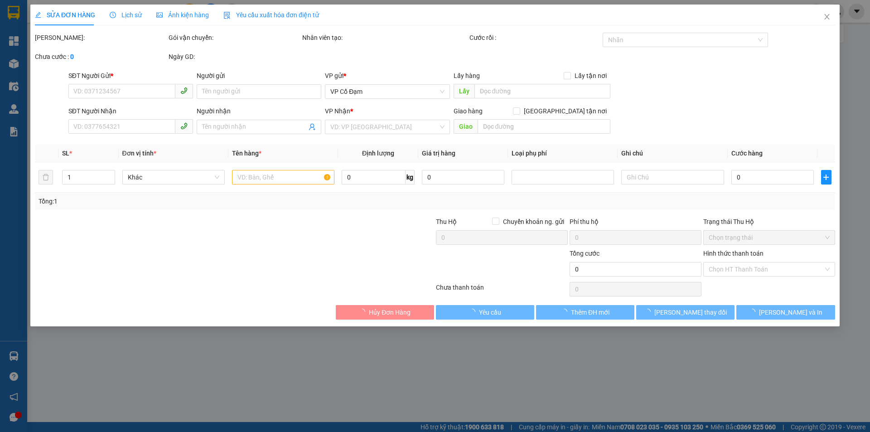
type input "0987288354"
type input "C THỦY"
type input "0926852184"
type input "A QUANG"
type input "NGHI LỘC ."
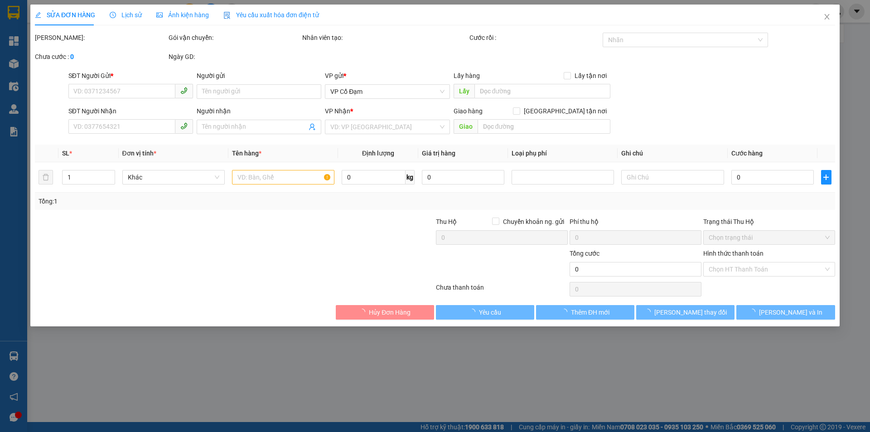
type input "50.000"
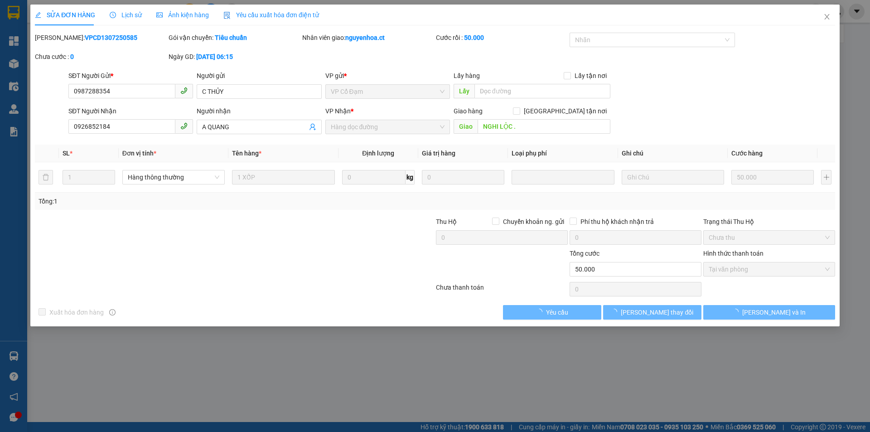
click at [136, 11] on span "Lịch sử" at bounding box center [126, 14] width 32 height 7
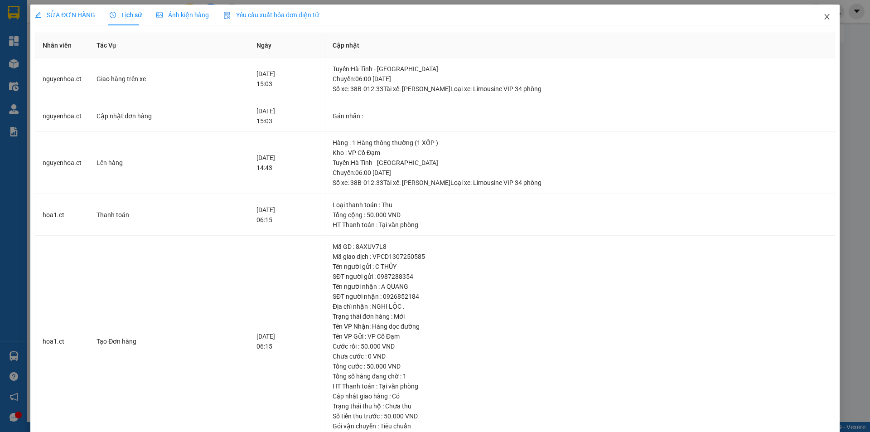
click at [824, 17] on icon "close" at bounding box center [827, 16] width 7 height 7
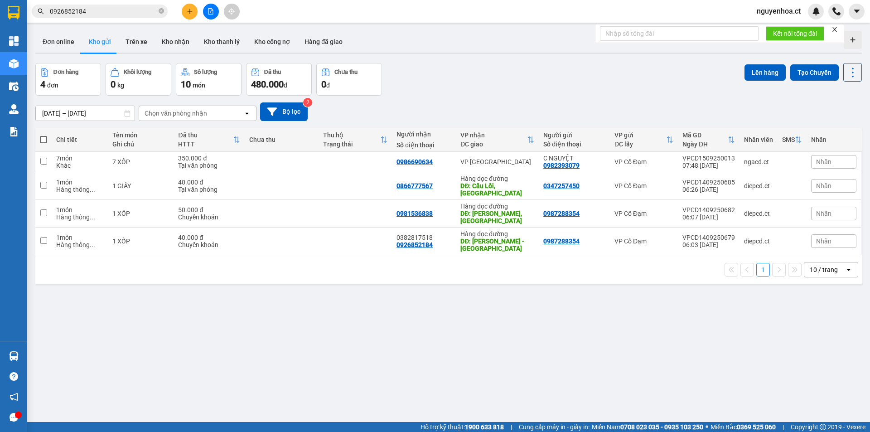
click at [120, 23] on main "ver 1.8.143 Đơn online Kho gửi Trên xe Kho nhận Kho thanh lý Kho công nợ Hàng đ…" at bounding box center [435, 211] width 870 height 422
click at [128, 9] on input "0926852184" at bounding box center [103, 11] width 107 height 10
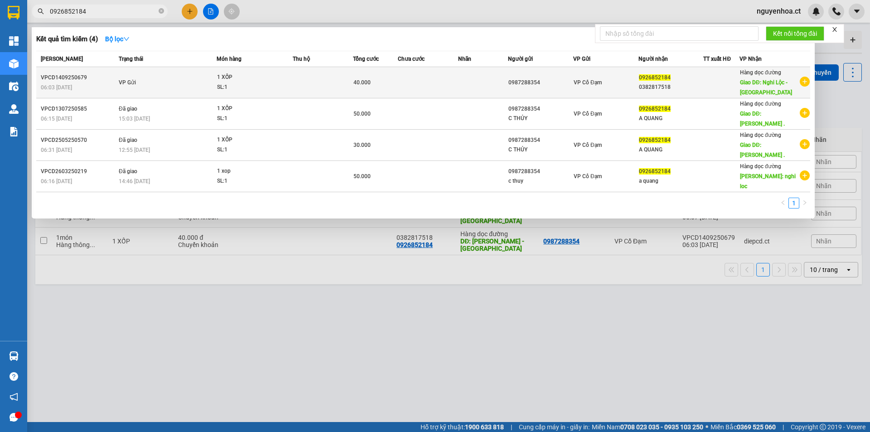
click at [151, 74] on td "VP Gửi" at bounding box center [166, 82] width 100 height 31
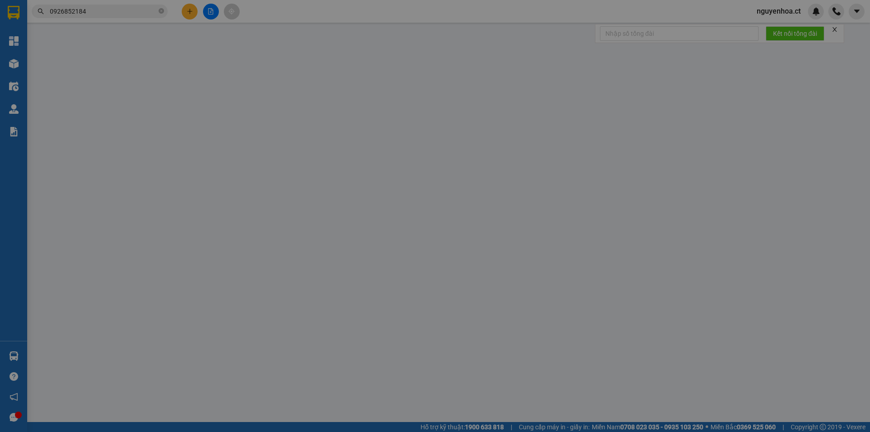
type input "0987288354"
type input "0926852184"
type input "0382817518"
type input "Nghi Lộc - Nghệ An"
type input "40.000"
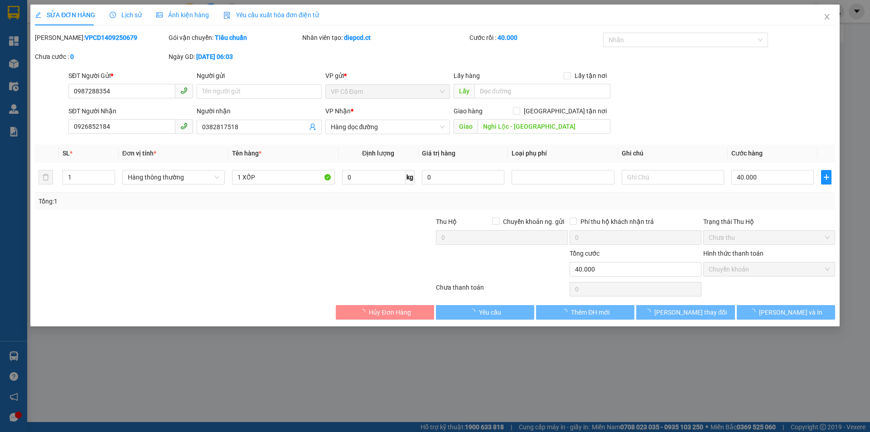
click at [126, 18] on span "Lịch sử" at bounding box center [126, 14] width 32 height 7
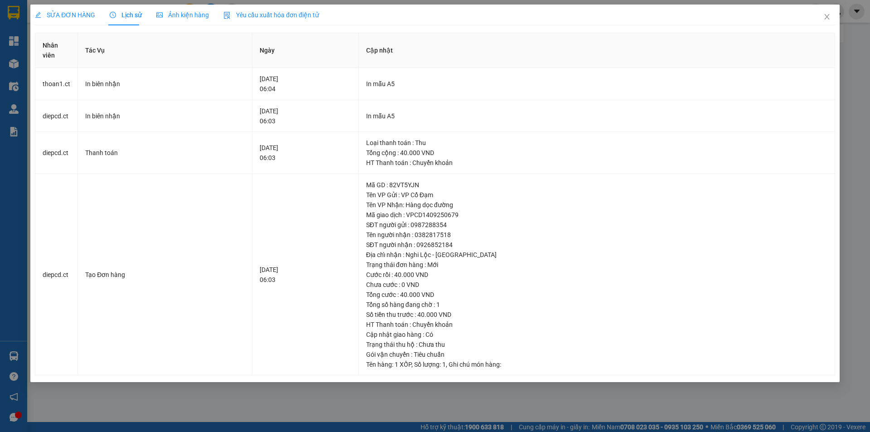
click at [74, 11] on span "SỬA ĐƠN HÀNG" at bounding box center [65, 14] width 60 height 7
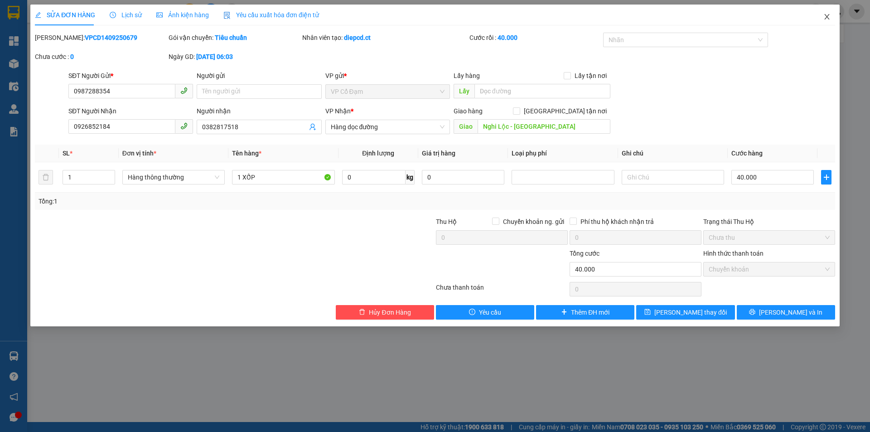
click at [833, 18] on span "Close" at bounding box center [826, 17] width 25 height 25
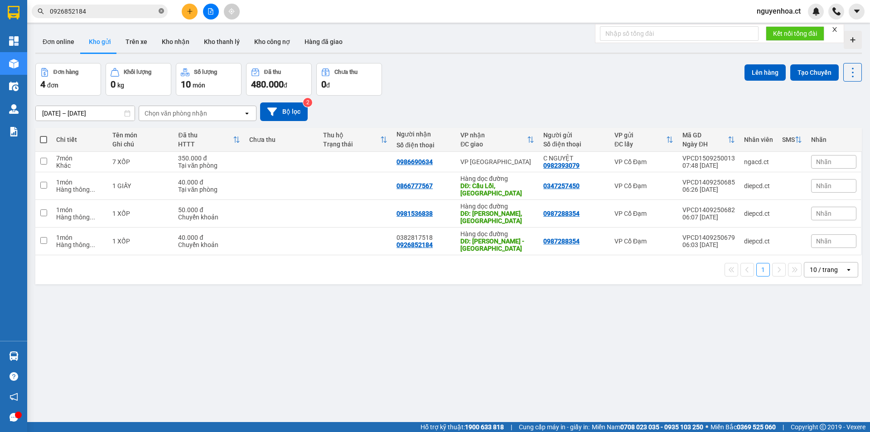
click at [163, 13] on icon "close-circle" at bounding box center [161, 10] width 5 height 5
paste input "0981536838"
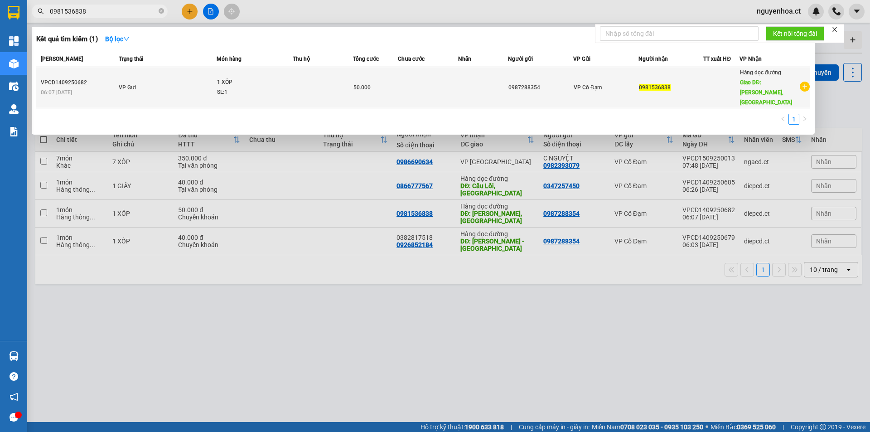
type input "0981536838"
click at [128, 84] on span "VP Gửi" at bounding box center [127, 87] width 17 height 6
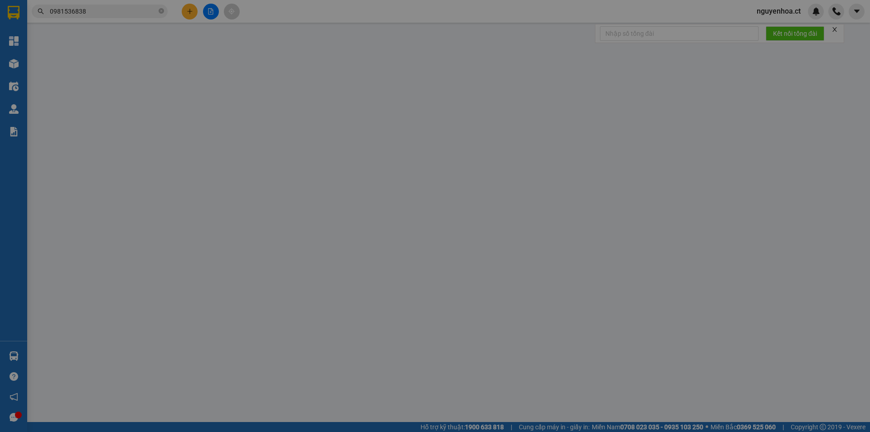
type input "0987288354"
type input "0981536838"
type input "Liêm Tuyền, Hà Nam"
type input "50.000"
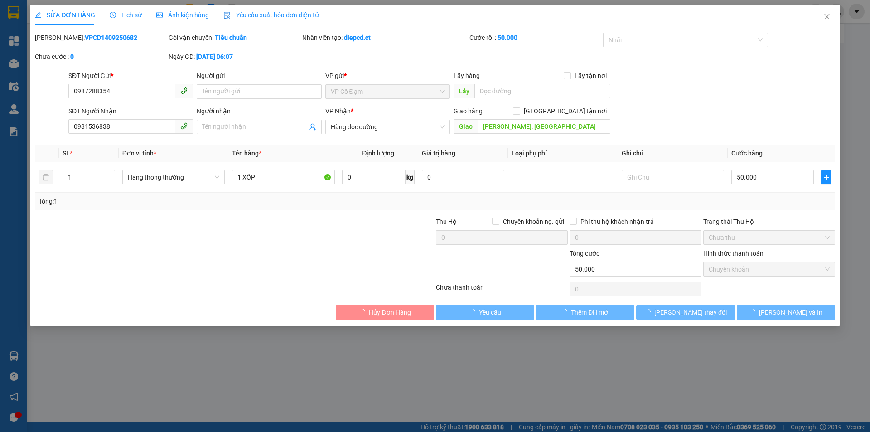
click at [126, 10] on div "Lịch sử" at bounding box center [126, 15] width 32 height 10
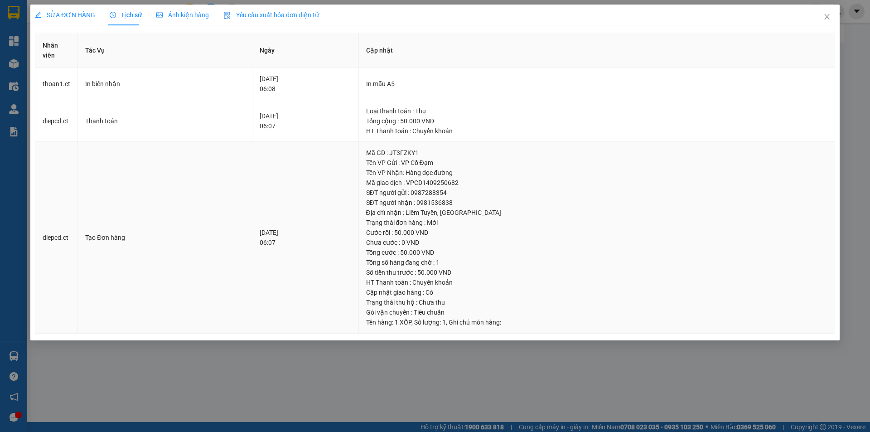
click at [456, 204] on div "SĐT người nhận : 0981536838" at bounding box center [596, 203] width 461 height 10
copy div "0981536838"
drag, startPoint x: 830, startPoint y: 19, endPoint x: 538, endPoint y: 2, distance: 292.4
click at [830, 19] on icon "close" at bounding box center [827, 16] width 7 height 7
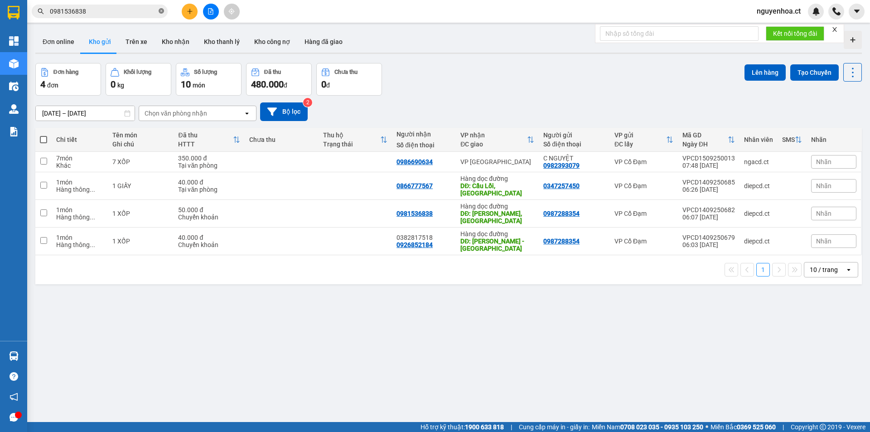
click at [162, 14] on icon "close-circle" at bounding box center [161, 10] width 5 height 5
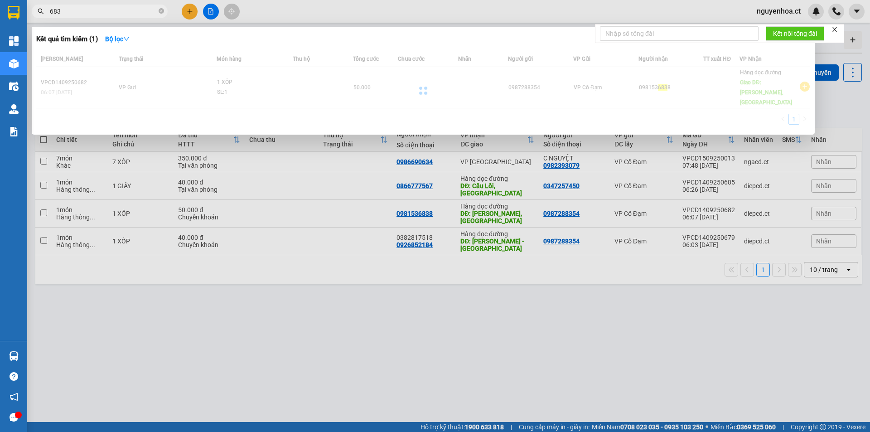
type input "6838"
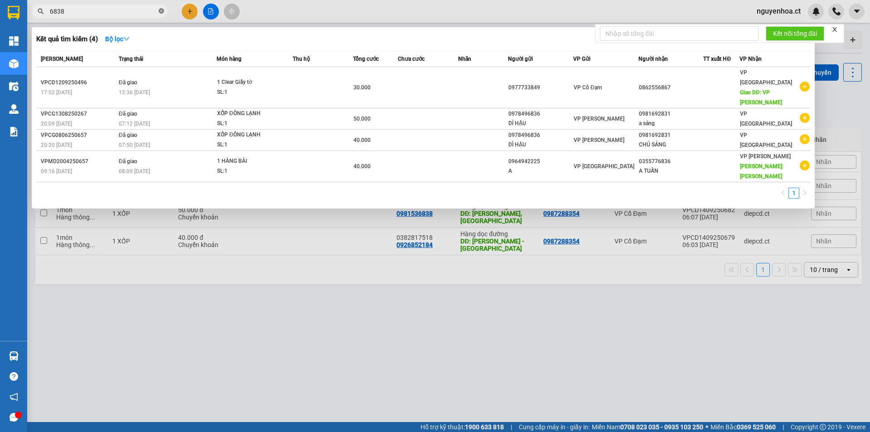
click at [160, 10] on icon "close-circle" at bounding box center [161, 10] width 5 height 5
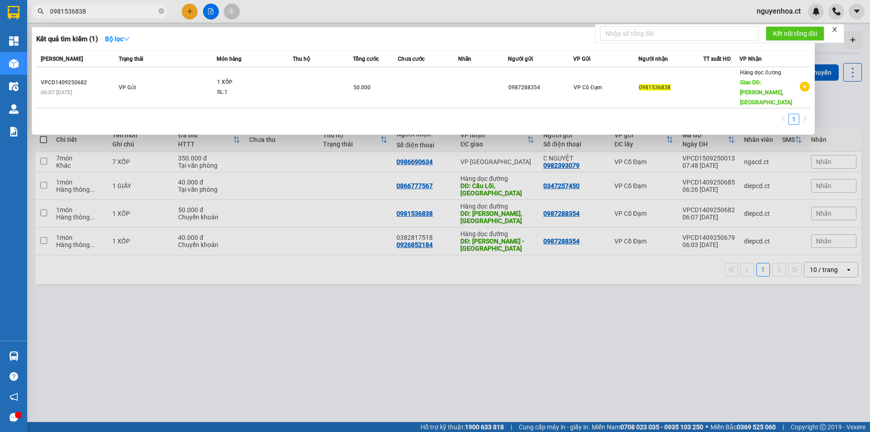
type input "0981536838"
click at [157, 12] on span "0981536838" at bounding box center [100, 12] width 136 height 14
click at [161, 10] on icon "close-circle" at bounding box center [161, 10] width 5 height 5
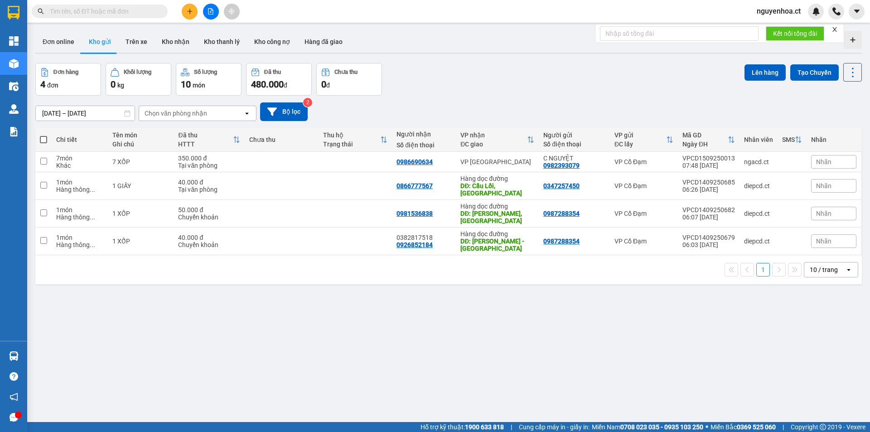
click at [111, 13] on input "text" at bounding box center [103, 11] width 107 height 10
paste input "0355406664"
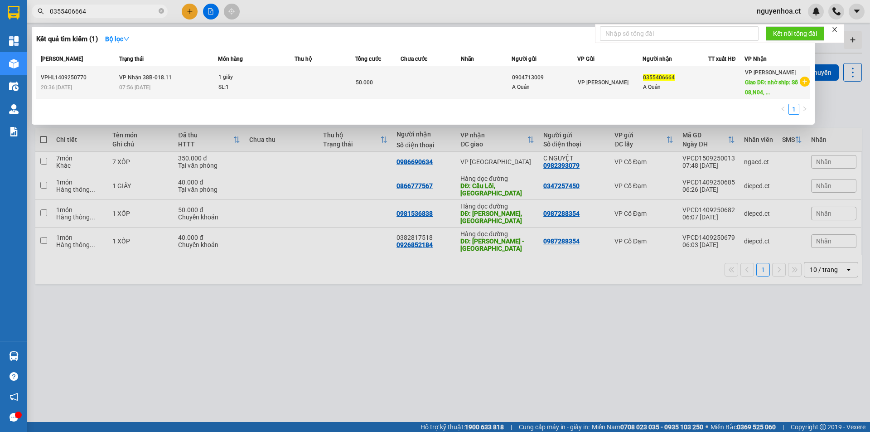
type input "0355406664"
click at [168, 85] on div "07:56 - 15/09" at bounding box center [168, 87] width 98 height 10
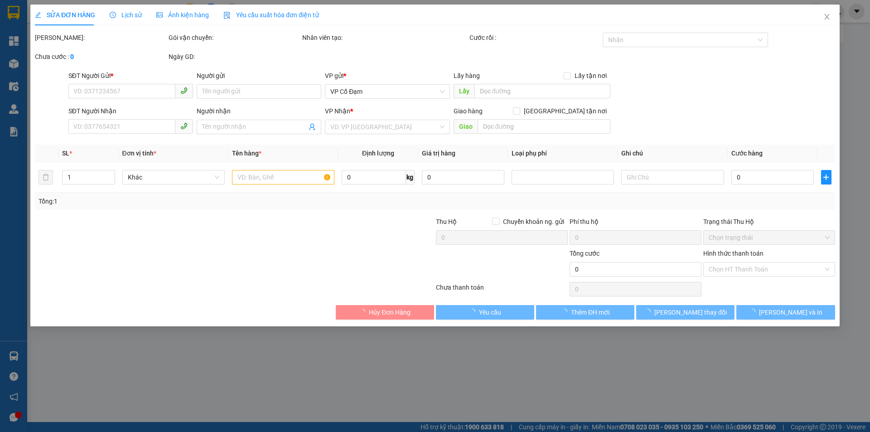
type input "0904713009"
type input "A Quân"
type input "0355406664"
type input "A Quân"
type input "nhờ ship: Số 08,N04, ngõ 66a Triều Khúc, khu tái định cư,xã Tân Triều, huyện Th…"
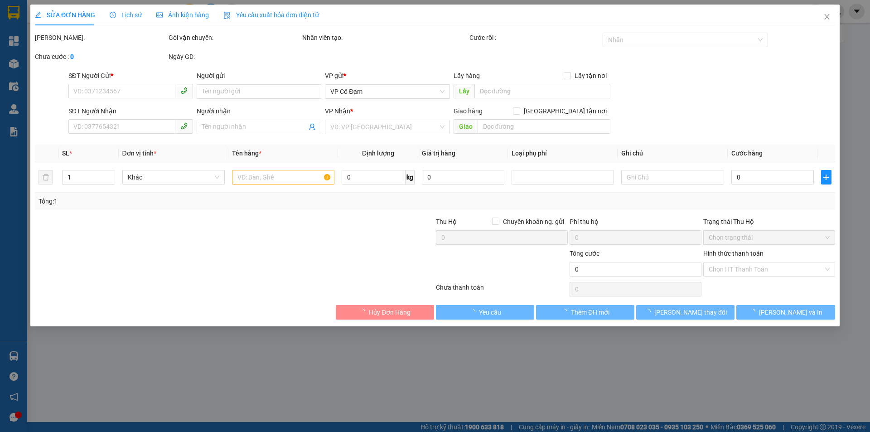
type input "50.000"
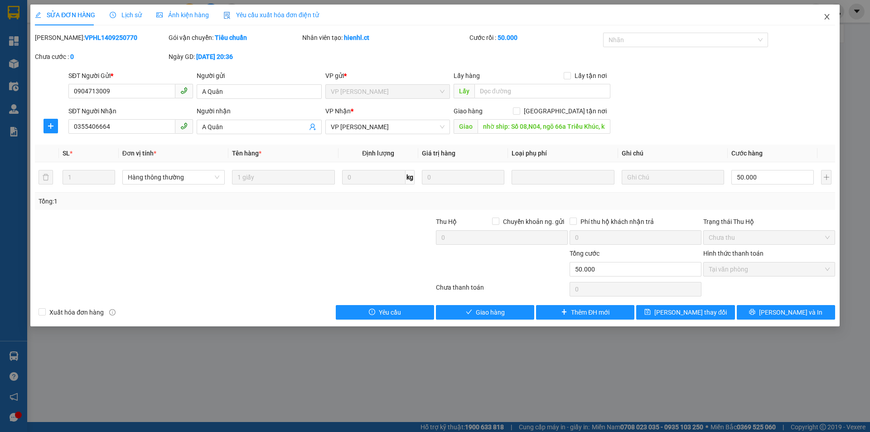
drag, startPoint x: 830, startPoint y: 17, endPoint x: 509, endPoint y: 4, distance: 320.7
click at [830, 16] on icon "close" at bounding box center [827, 16] width 7 height 7
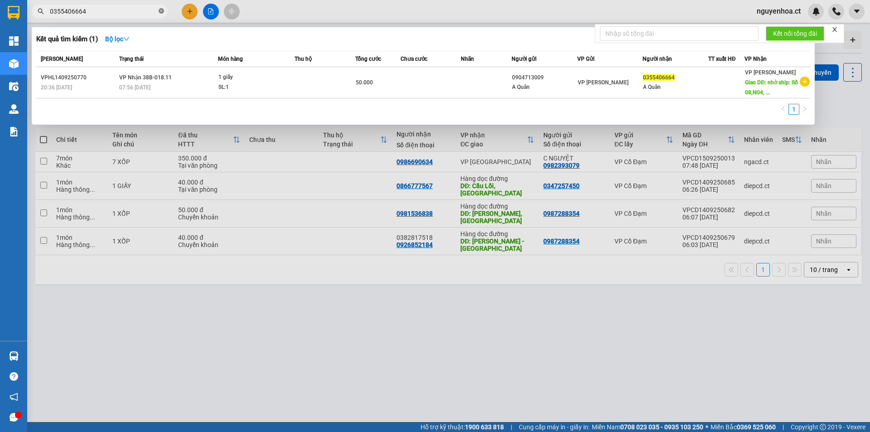
click at [161, 9] on icon "close-circle" at bounding box center [161, 10] width 5 height 5
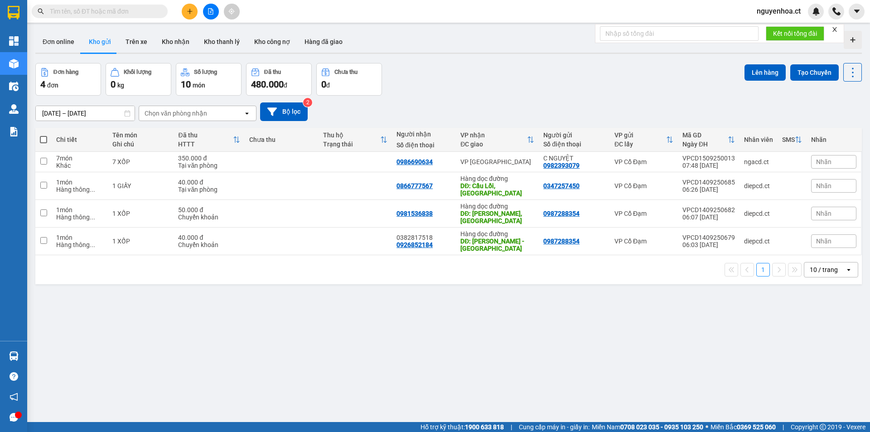
paste input "0961007393"
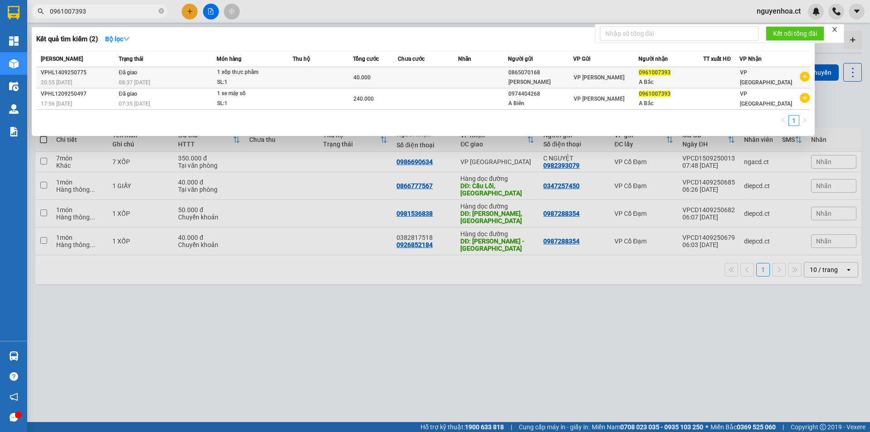
type input "0961007393"
click at [150, 78] on span "08:37 - 15/09" at bounding box center [134, 81] width 31 height 7
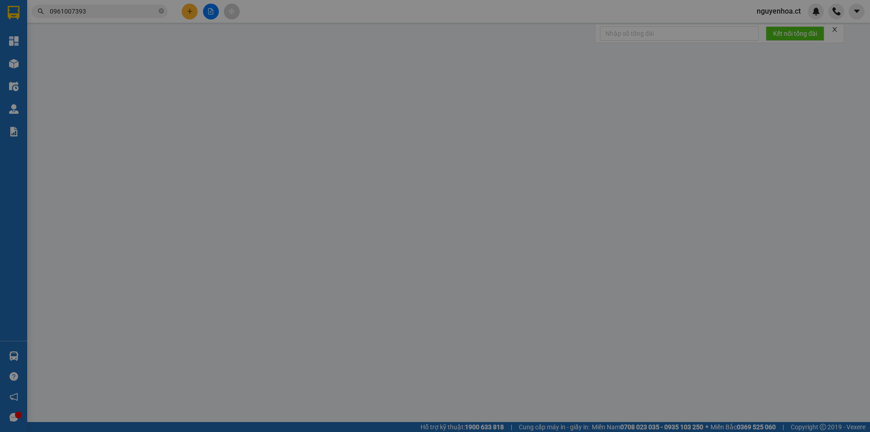
type input "0865070168"
type input "C Vân"
type input "0961007393"
type input "A Bắc"
type input "40.000"
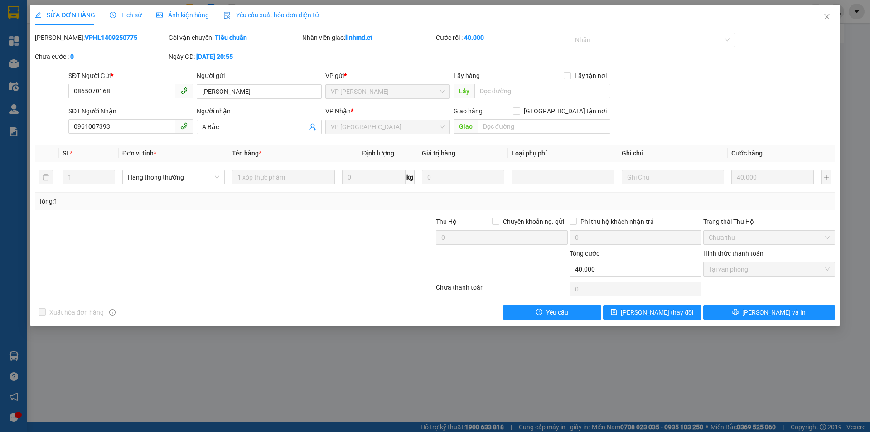
click at [127, 12] on span "Lịch sử" at bounding box center [126, 14] width 32 height 7
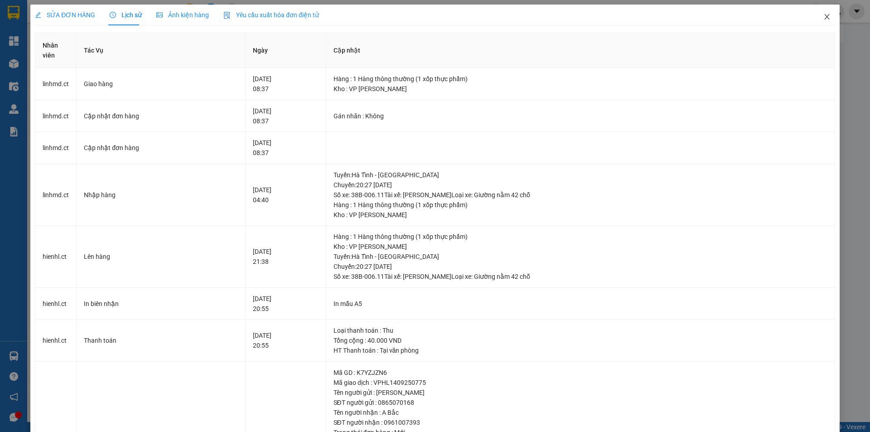
click at [824, 17] on icon "close" at bounding box center [827, 16] width 7 height 7
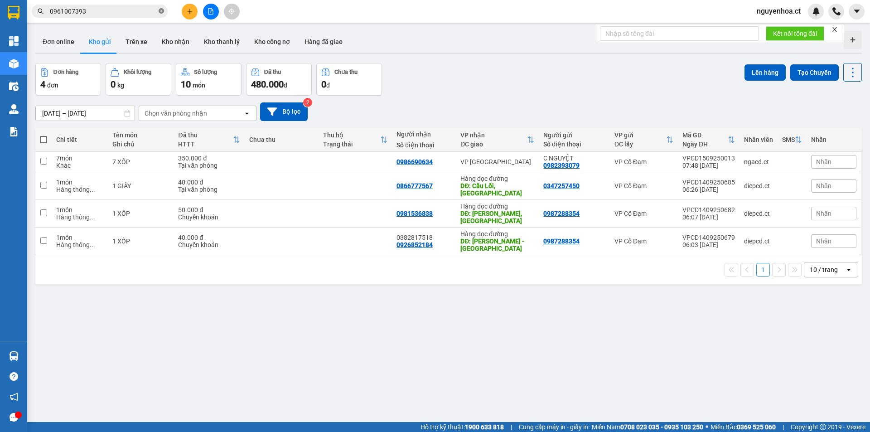
click at [160, 14] on icon "close-circle" at bounding box center [161, 10] width 5 height 5
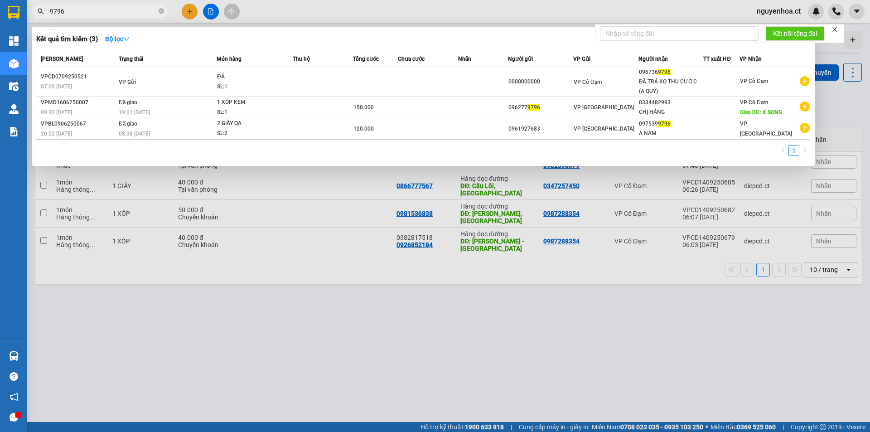
type input "9796"
